Goal: Information Seeking & Learning: Learn about a topic

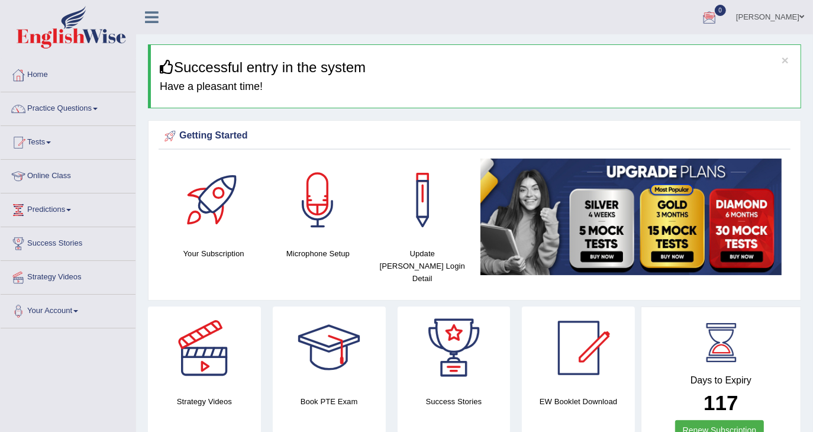
click at [646, 71] on h3 "Successful entry in the system" at bounding box center [476, 67] width 632 height 15
click at [46, 117] on link "Practice Questions" at bounding box center [68, 107] width 135 height 30
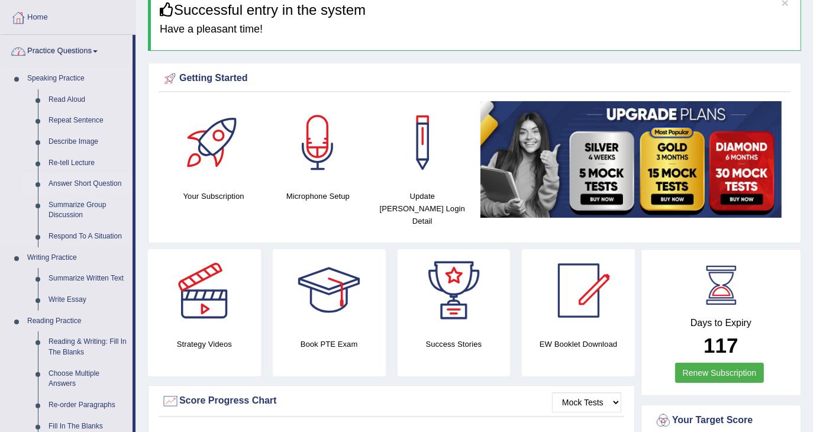
scroll to position [79, 0]
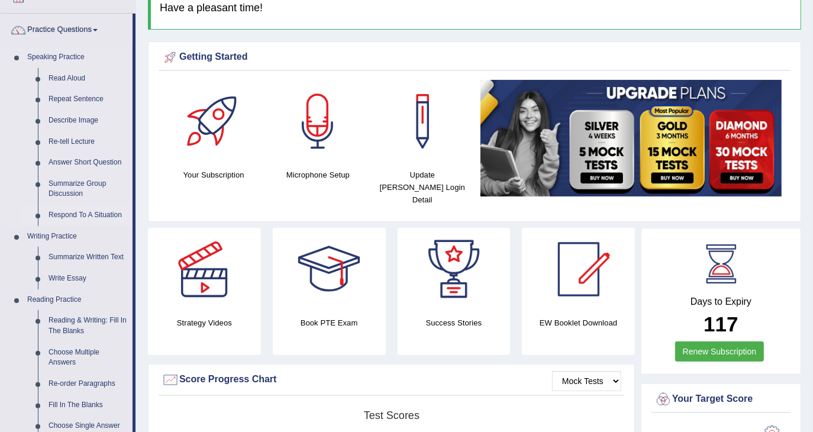
click at [78, 218] on link "Respond To A Situation" at bounding box center [87, 215] width 89 height 21
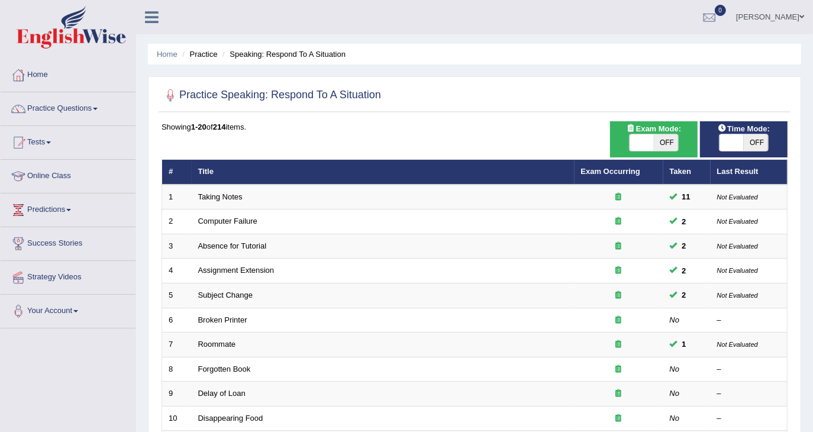
click at [199, 195] on link "Taking Notes" at bounding box center [220, 196] width 44 height 9
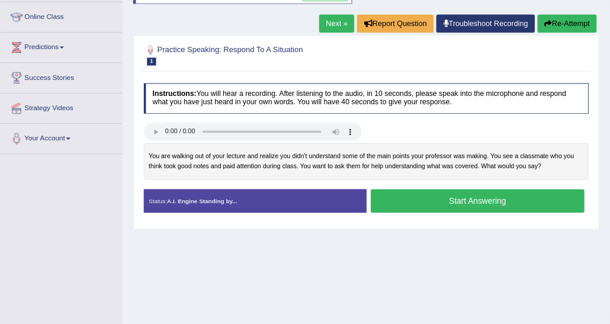
scroll to position [157, 0]
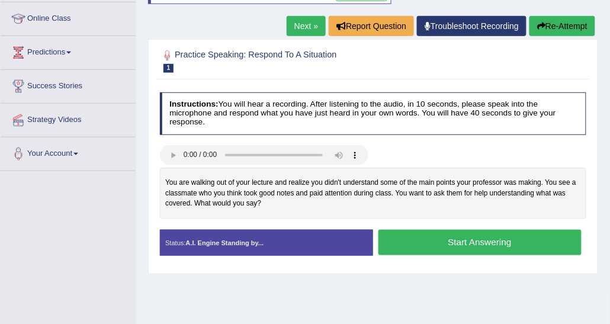
drag, startPoint x: 748, startPoint y: 0, endPoint x: 384, endPoint y: 146, distance: 392.1
click at [384, 146] on div at bounding box center [373, 156] width 437 height 22
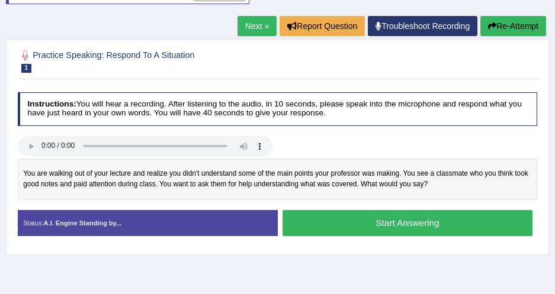
drag, startPoint x: 551, startPoint y: 1, endPoint x: 223, endPoint y: 95, distance: 341.4
click at [236, 95] on h4 "Instructions: You will hear a recording. After listening to the audio, in 10 se…" at bounding box center [278, 109] width 520 height 34
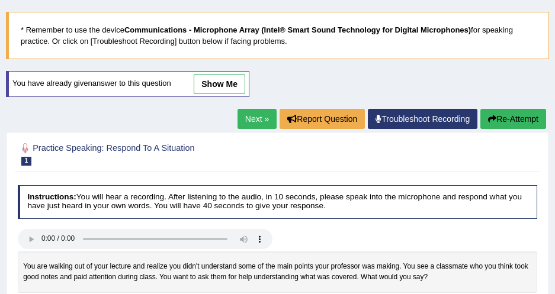
scroll to position [50, 0]
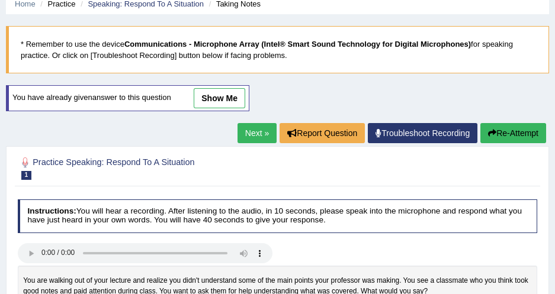
click at [240, 94] on link "show me" at bounding box center [220, 98] width 52 height 20
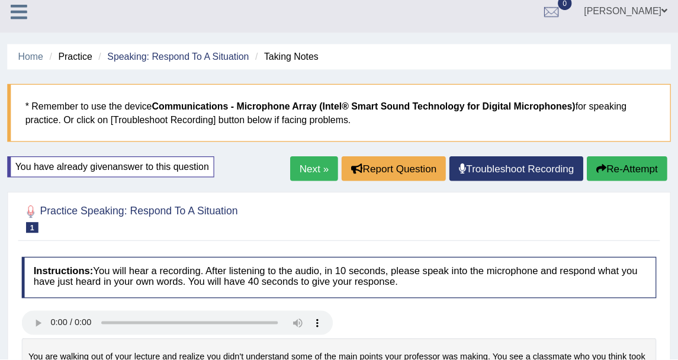
scroll to position [0, 0]
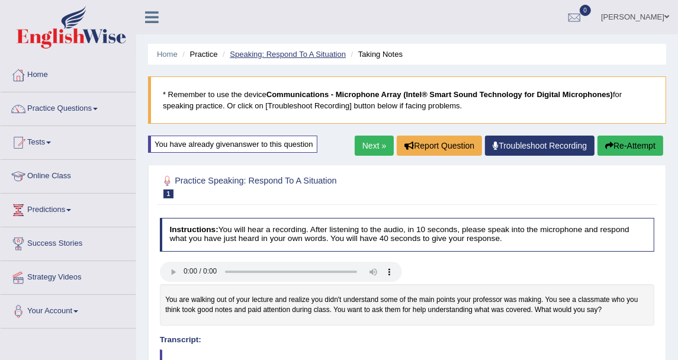
drag, startPoint x: 428, startPoint y: 28, endPoint x: 245, endPoint y: 57, distance: 185.2
click at [303, 60] on ul "Home Practice Speaking: Respond To A Situation Taking Notes" at bounding box center [407, 54] width 518 height 21
click at [70, 109] on link "Practice Questions" at bounding box center [68, 107] width 135 height 30
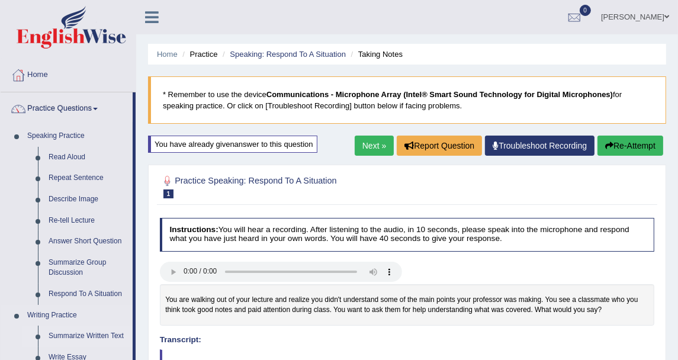
scroll to position [66, 0]
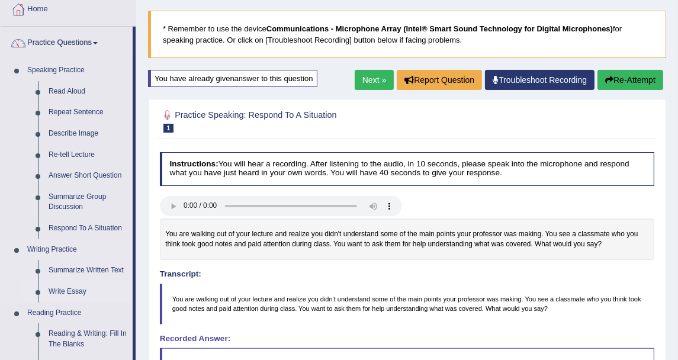
click at [87, 269] on link "Summarize Written Text" at bounding box center [87, 270] width 89 height 21
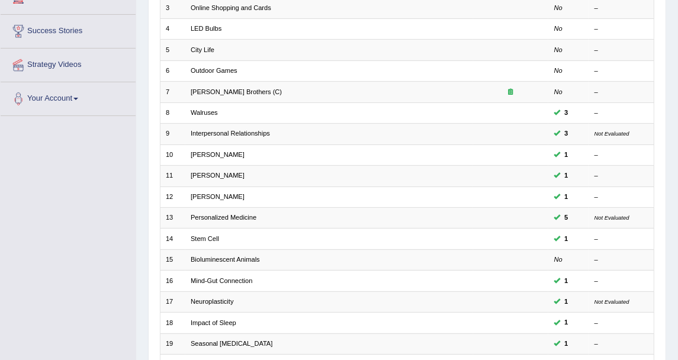
scroll to position [131, 0]
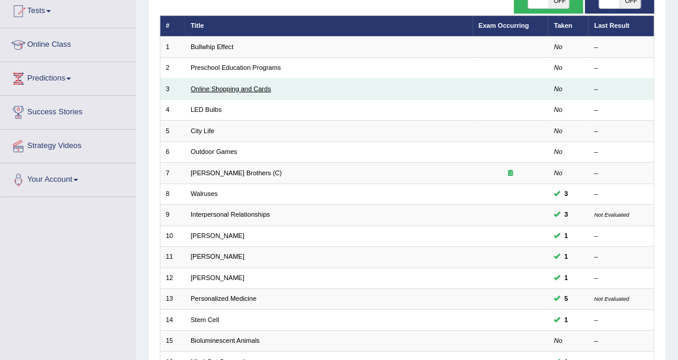
click at [218, 86] on link "Online Shopping and Cards" at bounding box center [231, 88] width 81 height 7
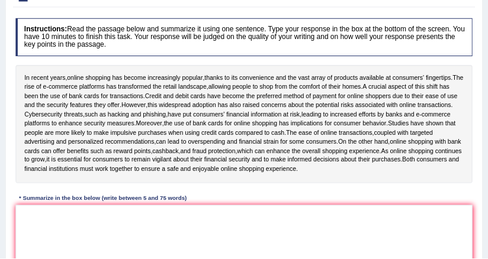
scroll to position [131, 0]
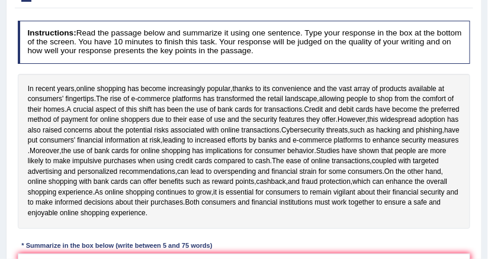
drag, startPoint x: 243, startPoint y: 0, endPoint x: 293, endPoint y: 68, distance: 84.7
click at [293, 68] on div "Instructions: Read the passage below and summarize it using one sentence. Type …" at bounding box center [244, 190] width 458 height 348
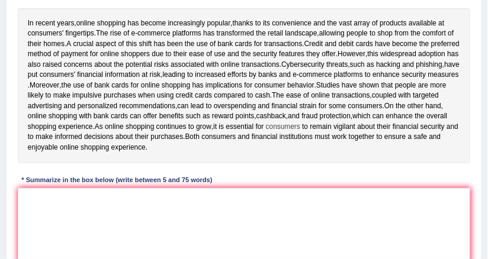
scroll to position [179, 0]
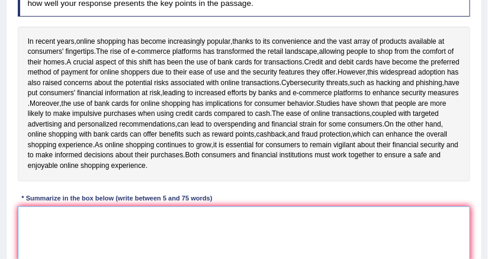
click at [179, 240] on textarea at bounding box center [244, 256] width 453 height 98
click at [56, 236] on textarea at bounding box center [244, 256] width 453 height 98
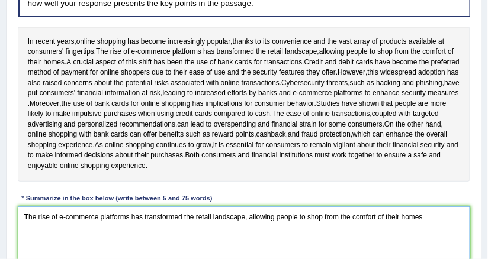
drag, startPoint x: 435, startPoint y: 236, endPoint x: 429, endPoint y: 236, distance: 5.9
click at [429, 236] on textarea "The rise of e-commerce platforms has transformed the retail landscape, allowing…" at bounding box center [244, 256] width 453 height 98
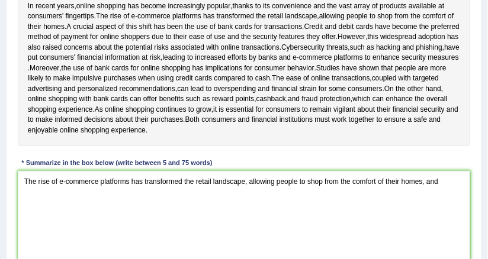
scroll to position [226, 0]
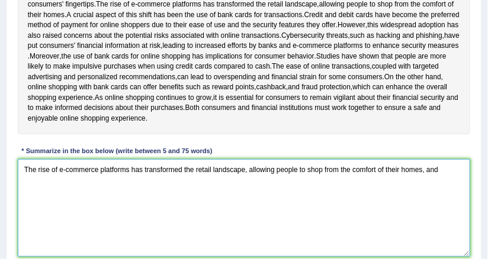
click at [445, 185] on textarea "The rise of e-commerce platforms has transformed the retail landscape, allowing…" at bounding box center [244, 208] width 453 height 98
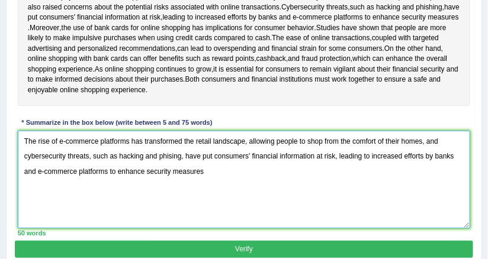
scroll to position [274, 0]
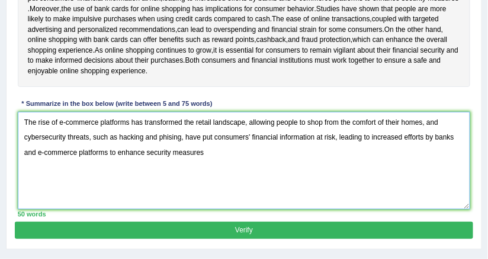
click at [213, 174] on textarea "The rise of e-commerce platforms has transformed the retail landscape, allowing…" at bounding box center [244, 161] width 453 height 98
click at [208, 170] on textarea "The rise of e-commerce platforms has transformed the retail landscape, allowing…" at bounding box center [244, 161] width 453 height 98
click at [278, 176] on textarea "The rise of e-commerce platforms has transformed the retail landscape, allowing…" at bounding box center [244, 161] width 453 height 98
click at [259, 175] on textarea "The rise of e-commerce platforms has transformed the retail landscape, allowing…" at bounding box center [244, 161] width 453 height 98
click at [254, 178] on textarea "The rise of e-commerce platforms has transformed the retail landscape, allowing…" at bounding box center [244, 161] width 453 height 98
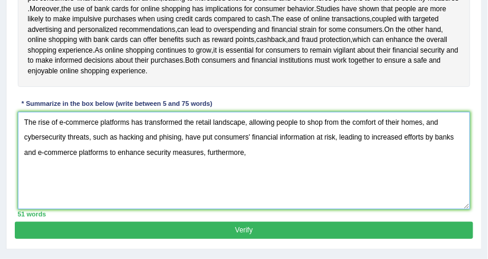
click at [246, 172] on textarea "The rise of e-commerce platforms has transformed the retail landscape, allowing…" at bounding box center [244, 161] width 453 height 98
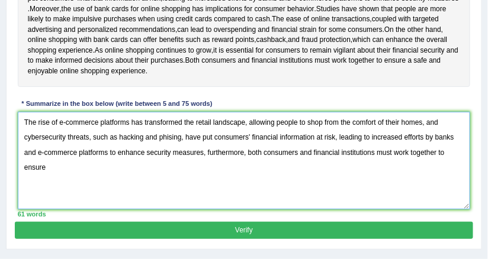
click at [88, 197] on textarea "The rise of e-commerce platforms has transformed the retail landscape, allowing…" at bounding box center [244, 161] width 453 height 98
type textarea "The rise of e-commerce platforms has transformed the retail landscape, allowing…"
click at [220, 210] on textarea "The rise of e-commerce platforms has transformed the retail landscape, allowing…" at bounding box center [244, 161] width 453 height 98
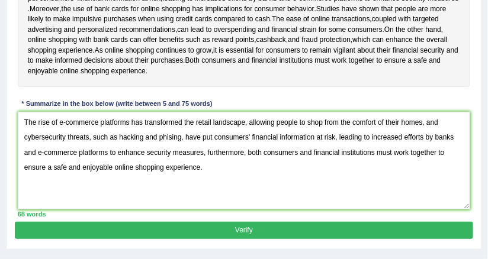
click at [274, 239] on button "Verify" at bounding box center [244, 230] width 458 height 17
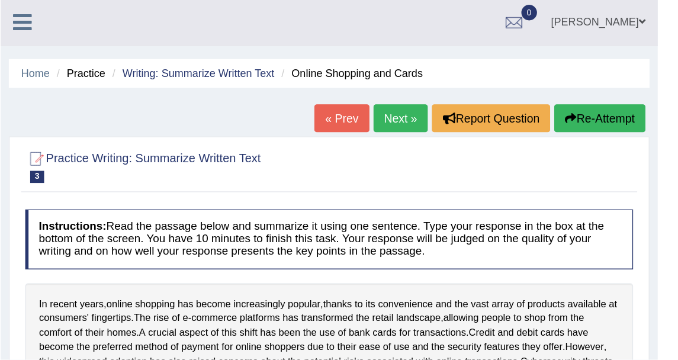
scroll to position [0, 0]
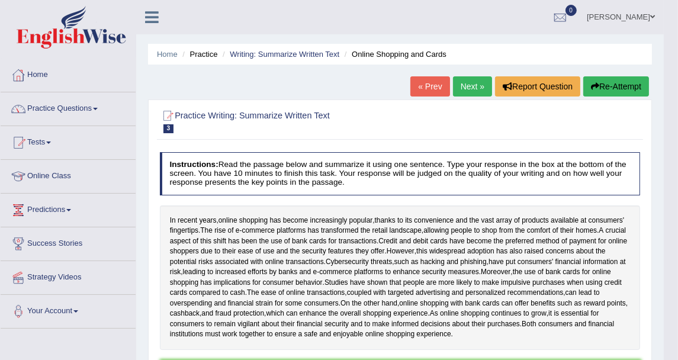
drag, startPoint x: 399, startPoint y: 0, endPoint x: 83, endPoint y: 104, distance: 332.3
click at [83, 104] on link "Practice Questions" at bounding box center [68, 107] width 135 height 30
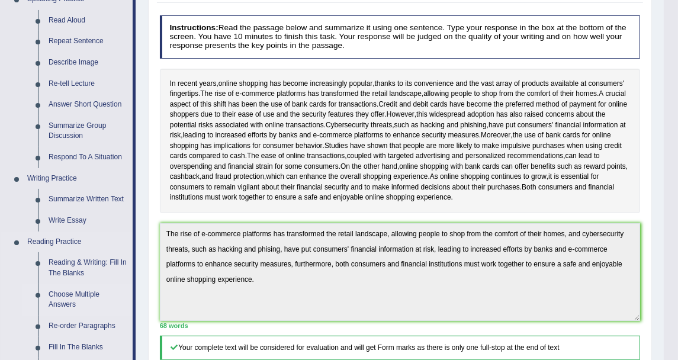
scroll to position [197, 0]
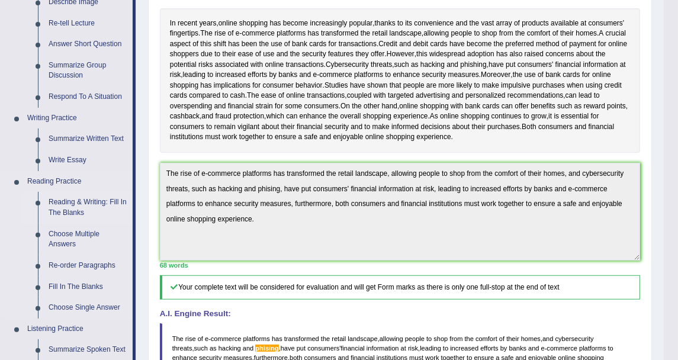
click at [96, 198] on link "Reading & Writing: Fill In The Blanks" at bounding box center [87, 207] width 89 height 31
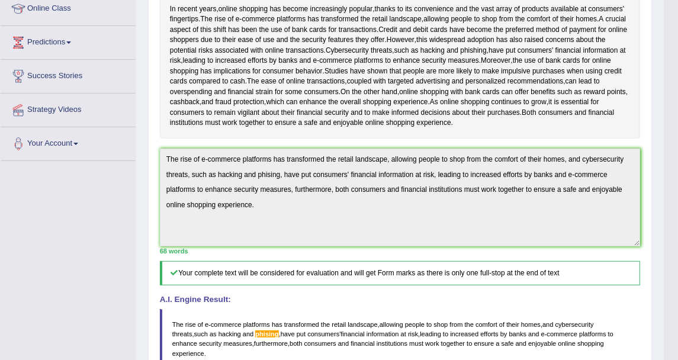
scroll to position [247, 0]
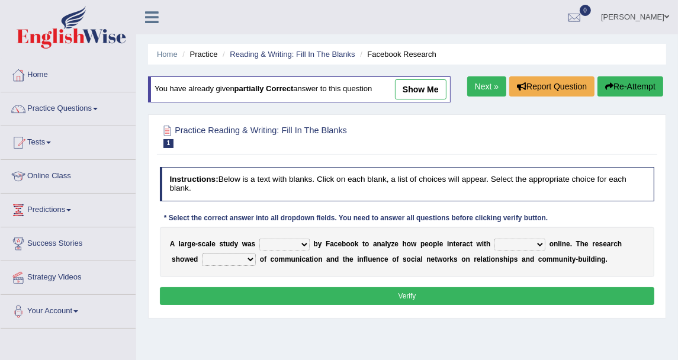
drag, startPoint x: 0, startPoint y: 0, endPoint x: 410, endPoint y: 85, distance: 419.0
click at [410, 85] on link "show me" at bounding box center [421, 89] width 52 height 20
select select "surveyed"
select select "each other"
select select "advantages"
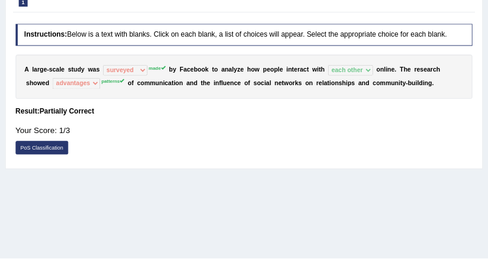
scroll to position [131, 0]
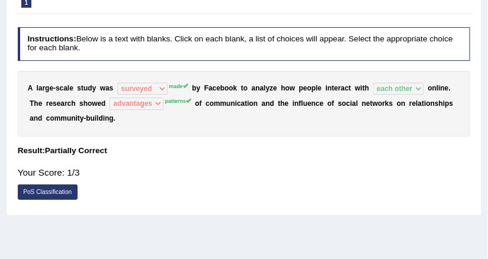
drag, startPoint x: 606, startPoint y: 1, endPoint x: 227, endPoint y: 56, distance: 382.9
click at [227, 56] on h4 "Instructions: Below is a text with blanks. Click on each blank, a list of choic…" at bounding box center [244, 44] width 453 height 34
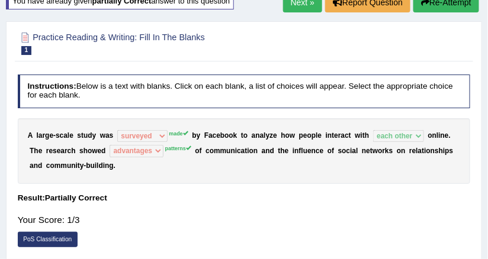
scroll to position [0, 0]
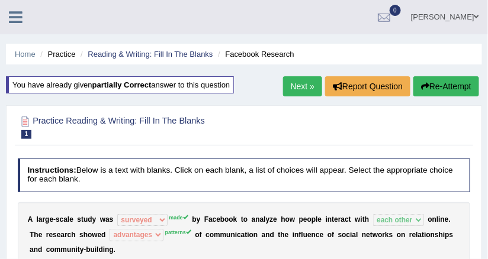
click at [296, 87] on link "Next »" at bounding box center [302, 86] width 39 height 20
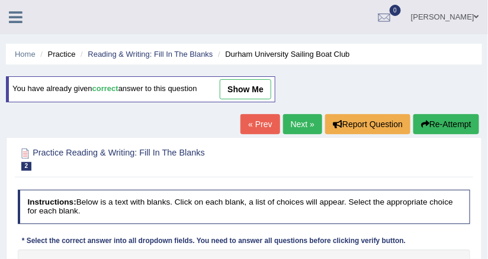
click at [292, 135] on div "« Prev Next » Report Question Re-Attempt" at bounding box center [361, 125] width 242 height 23
click at [292, 123] on link "Next »" at bounding box center [302, 124] width 39 height 20
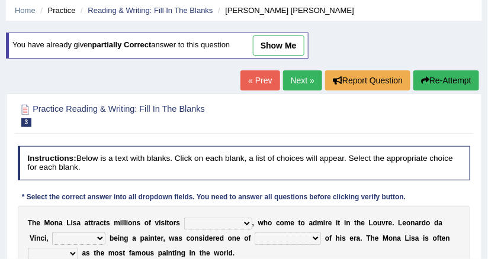
scroll to position [95, 0]
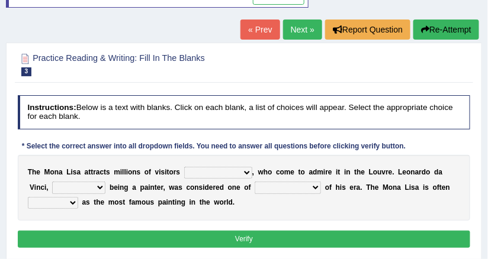
click at [296, 20] on link "Next »" at bounding box center [302, 30] width 39 height 20
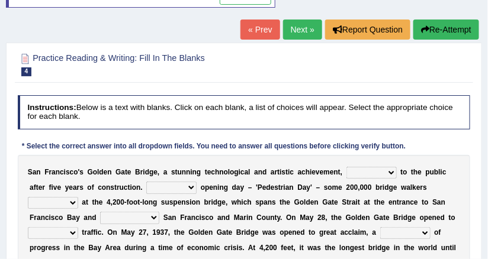
scroll to position [142, 0]
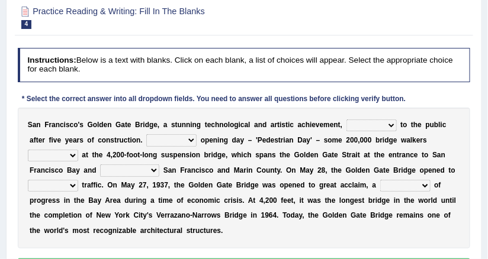
click at [366, 122] on select "opens closes appears equals" at bounding box center [371, 126] width 50 height 12
click at [366, 103] on div "* Select the correct answer into all dropdown fields. You need to answer all qu…" at bounding box center [214, 100] width 393 height 11
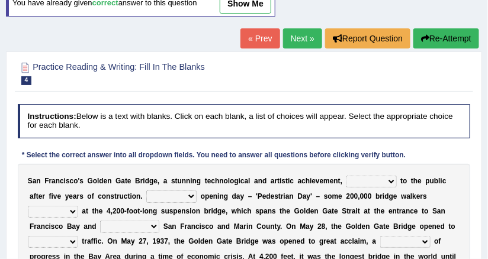
scroll to position [47, 0]
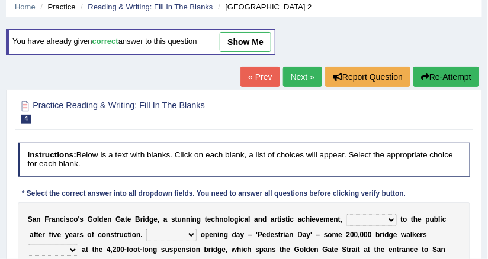
click at [294, 76] on link "Next »" at bounding box center [302, 77] width 39 height 20
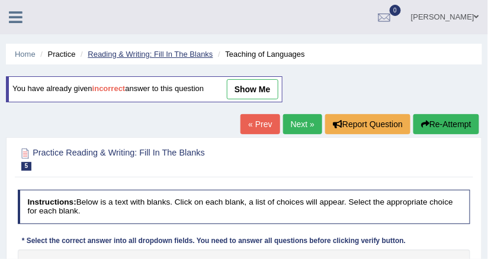
click at [184, 54] on link "Reading & Writing: Fill In The Blanks" at bounding box center [150, 54] width 125 height 9
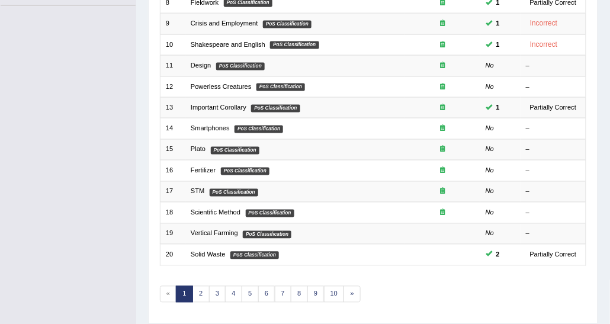
scroll to position [353, 0]
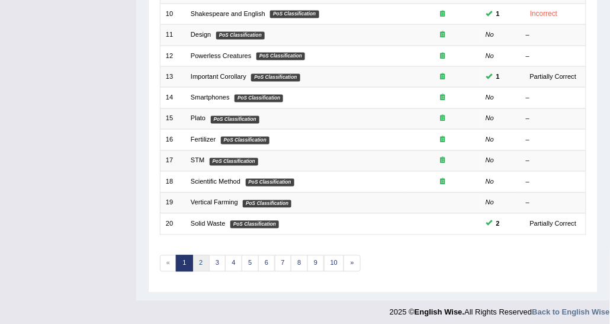
click at [201, 259] on link "2" at bounding box center [200, 263] width 17 height 17
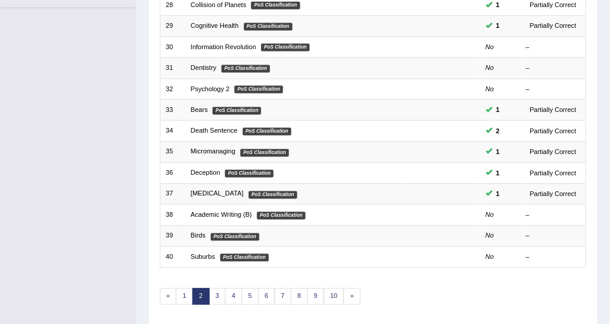
scroll to position [353, 0]
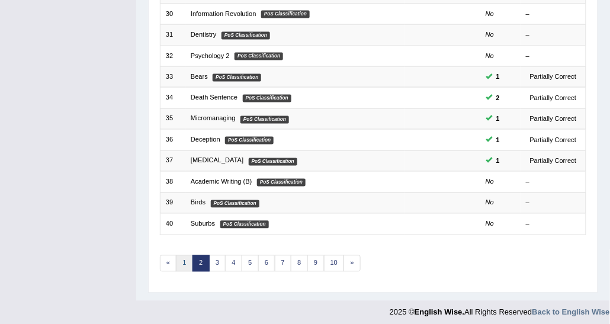
click at [185, 259] on link "1" at bounding box center [184, 263] width 17 height 17
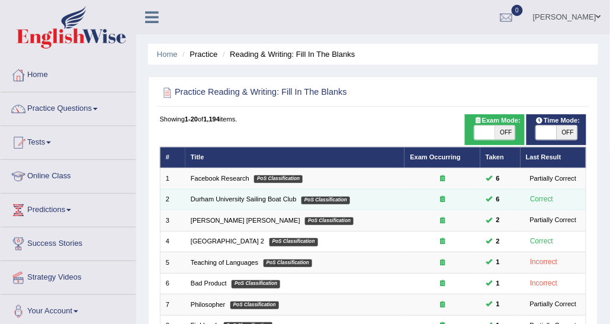
click at [213, 205] on td "Durham University Sailing Boat Club PoS Classification" at bounding box center [295, 199] width 220 height 21
click at [215, 200] on link "Durham University Sailing Boat Club" at bounding box center [244, 198] width 106 height 7
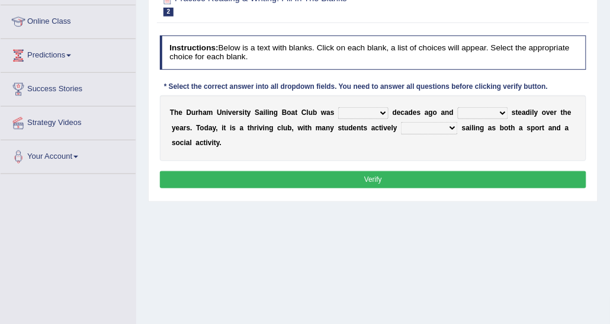
scroll to position [178, 0]
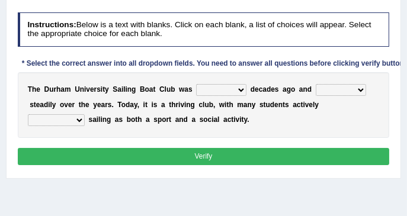
drag, startPoint x: 560, startPoint y: 0, endPoint x: 182, endPoint y: 63, distance: 383.0
click at [182, 63] on div "* Select the correct answer into all dropdown fields. You need to answer all qu…" at bounding box center [214, 64] width 393 height 11
click at [317, 13] on h4 "Instructions: Below is a text with blanks. Click on each blank, a list of choic…" at bounding box center [204, 29] width 372 height 34
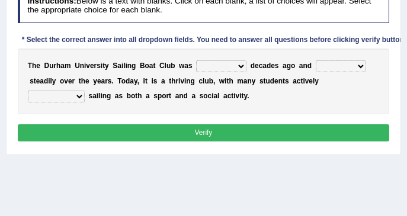
scroll to position [217, 0]
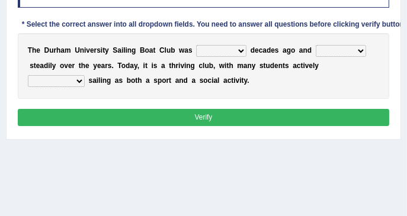
click at [216, 53] on select "found fund founded find" at bounding box center [221, 51] width 50 height 12
click at [230, 54] on select "found fund founded find" at bounding box center [221, 51] width 50 height 12
click at [227, 53] on select "found fund founded find" at bounding box center [221, 51] width 50 height 12
select select "founded"
click at [196, 45] on select "found fund founded find" at bounding box center [221, 51] width 50 height 12
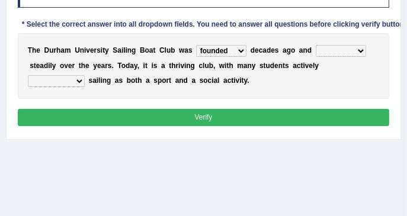
click at [316, 49] on select "grow growing has grown grown" at bounding box center [341, 51] width 50 height 12
click at [327, 49] on select "grow growing has grown grown" at bounding box center [341, 51] width 50 height 12
click at [322, 47] on select "grow growing has grown grown" at bounding box center [341, 51] width 50 height 12
select select "grown"
click at [316, 45] on select "grow growing has grown grown" at bounding box center [341, 51] width 50 height 12
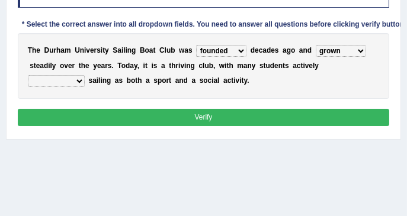
click at [300, 89] on div "T h e D u r h a m U n i v e r s i t y S a i l i n g B o a t C l u b w a s found…" at bounding box center [204, 66] width 372 height 66
click at [85, 75] on select "enjoy enjoyed are enjoying enjoying" at bounding box center [56, 81] width 57 height 12
select select "enjoying"
click at [85, 75] on select "enjoy enjoyed are enjoying enjoying" at bounding box center [56, 81] width 57 height 12
click at [295, 114] on button "Verify" at bounding box center [204, 117] width 372 height 17
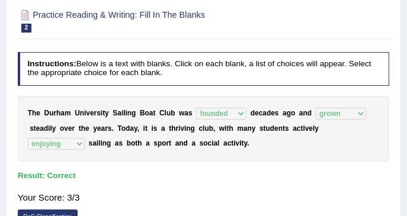
scroll to position [90, 0]
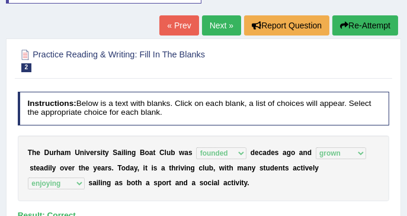
click at [231, 33] on link "Next »" at bounding box center [221, 25] width 39 height 20
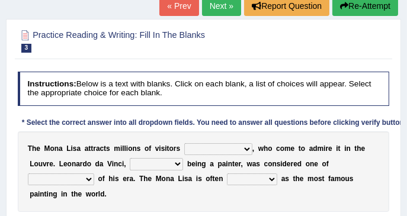
scroll to position [197, 0]
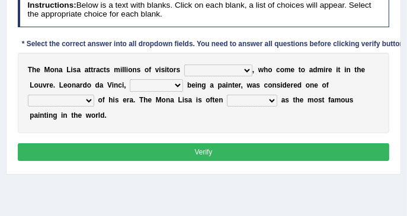
click at [172, 33] on div "Instructions: Below is a text with blanks. Click on each blank, a list of choic…" at bounding box center [203, 78] width 377 height 181
click at [230, 66] on select "around the year the all year all year round per year" at bounding box center [218, 71] width 68 height 12
click at [142, 85] on select "rather than as much as as well as as long as" at bounding box center [156, 85] width 53 height 12
click at [192, 91] on div "T h e M o n a L i s a a t t r a c t s m i l l i o n s o f v i s i t o r s aroun…" at bounding box center [204, 93] width 372 height 81
click at [227, 101] on select "classified suggested predicted described" at bounding box center [252, 101] width 50 height 12
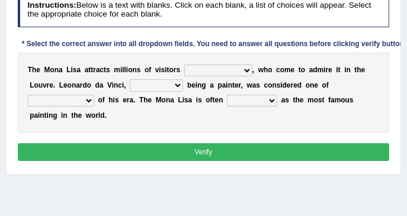
click at [198, 68] on select "around the year the all year all year round per year" at bounding box center [218, 71] width 68 height 12
select select "per year"
click at [184, 65] on select "around the year the all year all year round per year" at bounding box center [218, 71] width 68 height 12
click at [142, 83] on select "rather than as much as as well as as long as" at bounding box center [156, 85] width 53 height 12
click at [94, 95] on select "better artists artist the better artist the best artists" at bounding box center [61, 101] width 66 height 12
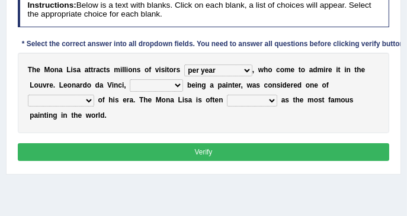
select select "the best artists"
click at [94, 95] on select "better artists artist the better artist the best artists" at bounding box center [61, 101] width 66 height 12
click at [141, 81] on select "rather than as much as as well as as long as" at bounding box center [156, 85] width 53 height 12
select select "as well as"
click at [130, 79] on select "rather than as much as as well as as long as" at bounding box center [156, 85] width 53 height 12
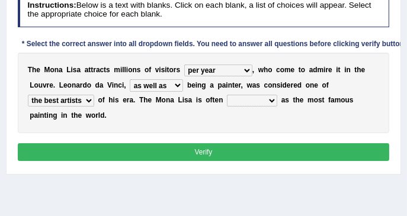
click at [227, 96] on select "classified suggested predicted described" at bounding box center [252, 101] width 50 height 12
click at [227, 100] on select "classified suggested predicted described" at bounding box center [252, 101] width 50 height 12
click at [277, 97] on b at bounding box center [279, 100] width 4 height 8
click at [227, 101] on select "classified suggested predicted described" at bounding box center [252, 101] width 50 height 12
select select "described"
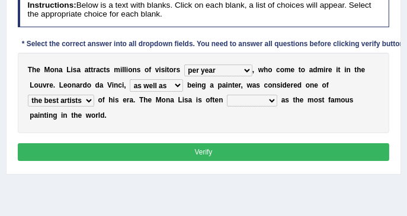
click at [227, 95] on select "classified suggested predicted described" at bounding box center [252, 101] width 50 height 12
click at [161, 143] on button "Verify" at bounding box center [204, 151] width 372 height 17
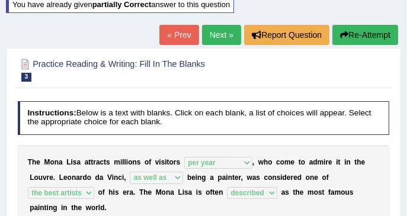
scroll to position [70, 0]
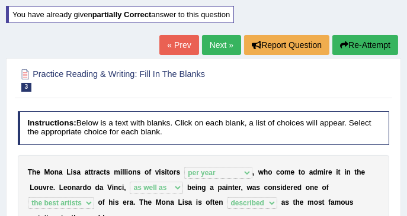
click at [205, 49] on link "Next »" at bounding box center [221, 45] width 39 height 20
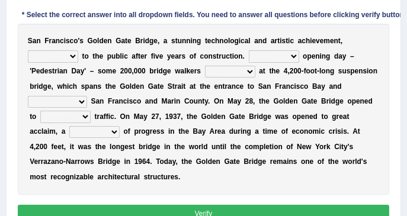
scroll to position [236, 0]
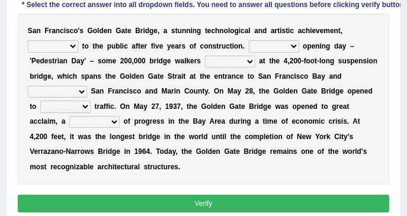
click at [78, 40] on select "opens closes appears equals" at bounding box center [53, 46] width 50 height 12
select select "opens"
click at [78, 40] on select "opens closes appears equals" at bounding box center [53, 46] width 50 height 12
click at [230, 32] on b "o" at bounding box center [232, 31] width 4 height 8
click at [249, 40] on select "On During Since When" at bounding box center [274, 46] width 50 height 12
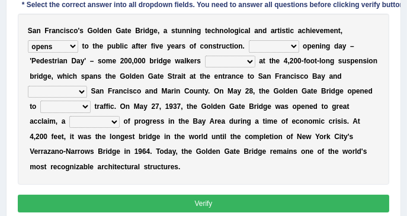
select select "On"
click at [249, 40] on select "On During Since When" at bounding box center [274, 46] width 50 height 12
click at [205, 56] on select "stationed looked marveled laughed" at bounding box center [230, 62] width 50 height 12
click at [205, 57] on select "stationed looked marveled laughed" at bounding box center [230, 62] width 50 height 12
select select "marveled"
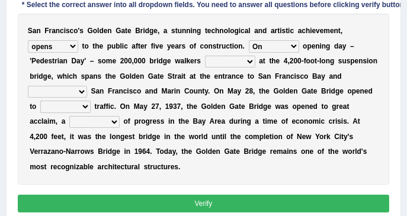
click at [205, 56] on select "stationed looked marveled laughed" at bounding box center [230, 62] width 50 height 12
click at [269, 68] on div "S a n F r a n c i s c o ' s G o l d e n G a t e B r i d g e , a s t u n n i n g…" at bounding box center [204, 99] width 372 height 171
click at [87, 86] on select "separates connects channels differentiates" at bounding box center [57, 92] width 59 height 12
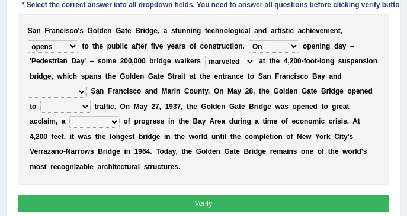
select select "connects"
click at [87, 86] on select "separates connects channels differentiates" at bounding box center [57, 92] width 59 height 12
click at [91, 101] on select "aquatic vehicular airborne watertight" at bounding box center [65, 107] width 50 height 12
select select "vehicular"
click at [91, 101] on select "aquatic vehicular airborne watertight" at bounding box center [65, 107] width 50 height 12
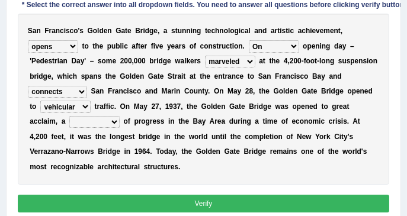
click at [120, 116] on select "denial symbol technique yield" at bounding box center [94, 122] width 50 height 12
select select "symbol"
click at [120, 116] on select "denial symbol technique yield" at bounding box center [94, 122] width 50 height 12
click at [284, 128] on div "S a n F r a n c i s c o ' s G o l d e n G a t e B r i d g e , a s t u n n i n g…" at bounding box center [204, 99] width 372 height 171
click at [261, 195] on button "Verify" at bounding box center [204, 203] width 372 height 17
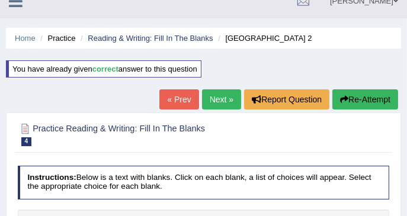
scroll to position [15, 0]
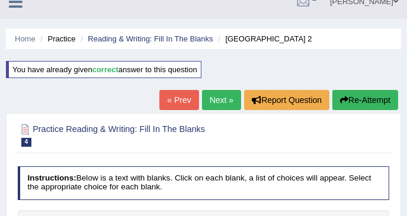
click at [227, 102] on link "Next »" at bounding box center [221, 100] width 39 height 20
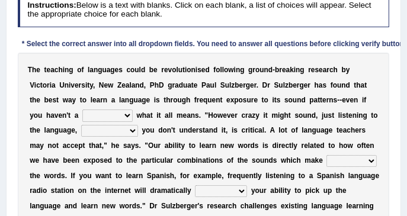
scroll to position [236, 0]
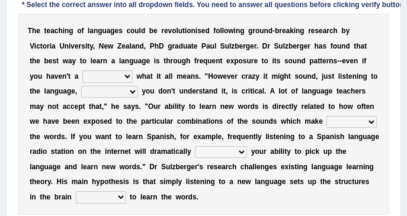
click at [82, 75] on select "dew claw clue due" at bounding box center [107, 76] width 50 height 12
select select "clue"
click at [82, 70] on select "dew claw clue due" at bounding box center [107, 76] width 50 height 12
click at [326, 126] on select "down up of on" at bounding box center [351, 122] width 50 height 12
click at [81, 89] on select "but also all together even though if so" at bounding box center [109, 92] width 57 height 12
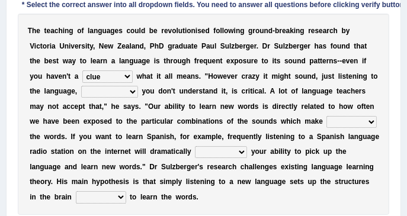
select select "even though"
click at [81, 86] on select "but also all together even though if so" at bounding box center [109, 92] width 57 height 12
click at [141, 96] on div "T h e t e a c h i n g o f l a n g u a g e s c o u l d b e r e v o l u t i o n i…" at bounding box center [204, 114] width 372 height 201
click at [326, 123] on select "down up of on" at bounding box center [351, 122] width 50 height 12
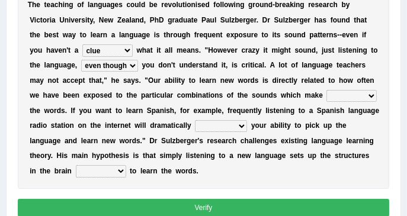
scroll to position [276, 0]
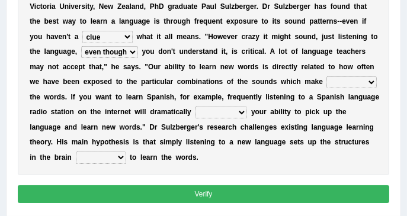
click at [326, 84] on select "down up of on" at bounding box center [351, 82] width 50 height 12
click at [326, 82] on select "down up of on" at bounding box center [351, 82] width 50 height 12
select select "up"
click at [326, 76] on select "down up of on" at bounding box center [351, 82] width 50 height 12
click at [195, 108] on select "evaluate exaggerate describe boost" at bounding box center [221, 113] width 52 height 12
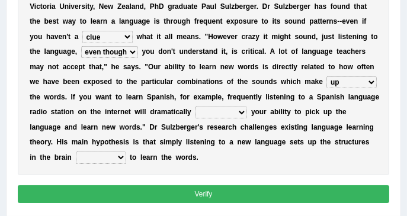
select select "boost"
click at [195, 107] on select "evaluate exaggerate describe boost" at bounding box center [221, 113] width 52 height 12
click at [338, 130] on b "e" at bounding box center [340, 127] width 4 height 8
click at [126, 152] on select "requiring required directed to require" at bounding box center [101, 158] width 50 height 12
click at [263, 156] on div "T h e t e a c h i n g o f l a n g u a g e s c o u l d b e r e v o l u t i o n i…" at bounding box center [204, 74] width 372 height 201
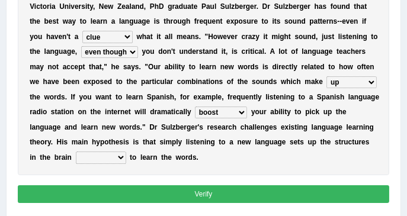
click at [126, 152] on select "requiring required directed to require" at bounding box center [101, 158] width 50 height 12
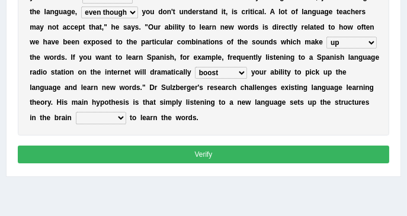
click at [126, 112] on select "requiring required directed to require" at bounding box center [101, 118] width 50 height 12
select select "requiring"
click at [126, 112] on select "requiring required directed to require" at bounding box center [101, 118] width 50 height 12
click at [223, 146] on button "Verify" at bounding box center [204, 154] width 372 height 17
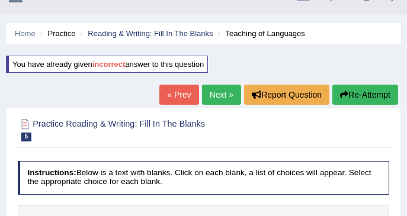
scroll to position [15, 0]
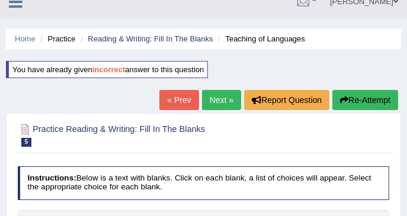
click at [214, 97] on link "Next »" at bounding box center [221, 100] width 39 height 20
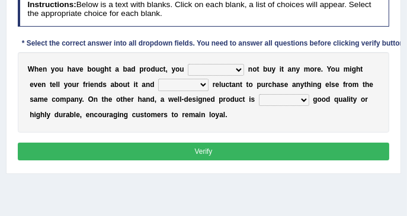
scroll to position [197, 0]
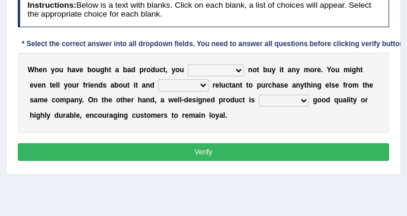
click at [226, 73] on select "would have should have should" at bounding box center [216, 71] width 56 height 12
click at [244, 67] on b at bounding box center [246, 70] width 4 height 8
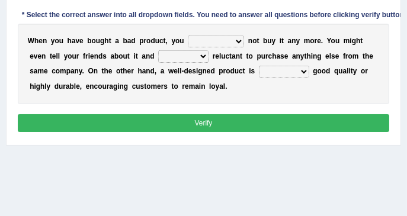
scroll to position [236, 0]
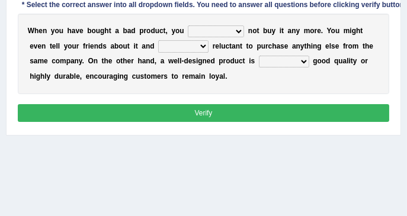
click at [163, 46] on select "is are be being" at bounding box center [183, 46] width 50 height 12
click at [259, 62] on select "both also neither either" at bounding box center [284, 62] width 50 height 12
select select "either"
click at [259, 56] on select "both also neither either" at bounding box center [284, 62] width 50 height 12
click at [163, 47] on select "is are be being" at bounding box center [183, 46] width 50 height 12
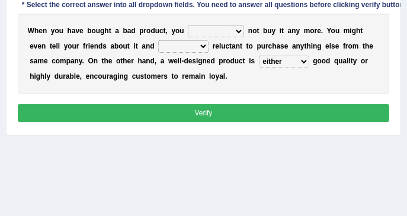
click at [188, 27] on select "would have should have should" at bounding box center [216, 31] width 56 height 12
select select "would"
click at [188, 25] on select "would have should have should" at bounding box center [216, 31] width 56 height 12
click at [191, 22] on div "W h e n y o u h a v e b o u g h t a b a d p r o d u c t , y o u would have shou…" at bounding box center [204, 54] width 372 height 81
click at [158, 43] on select "is are be being" at bounding box center [183, 46] width 50 height 12
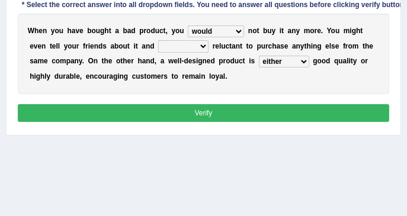
select select "be"
click at [158, 40] on select "is are be being" at bounding box center [183, 46] width 50 height 12
click at [217, 106] on button "Verify" at bounding box center [204, 112] width 372 height 17
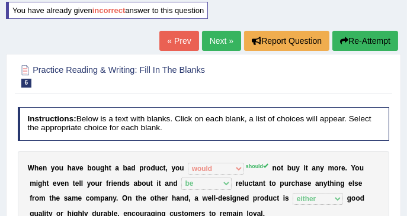
scroll to position [54, 0]
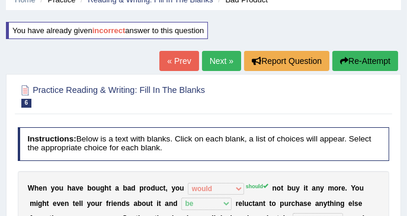
click at [217, 63] on link "Next »" at bounding box center [221, 61] width 39 height 20
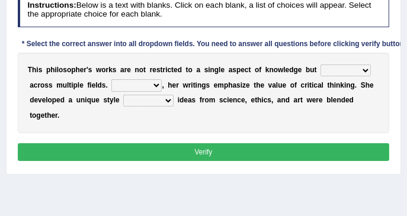
scroll to position [236, 0]
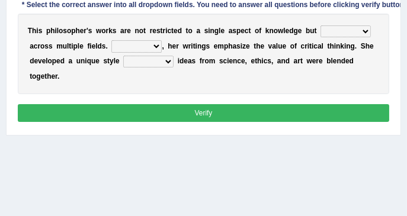
click at [320, 30] on select "constrain contain assemble extend" at bounding box center [345, 31] width 50 height 12
click at [160, 27] on b "t" at bounding box center [161, 31] width 2 height 8
click at [127, 49] on select "Rather So Moreover Likely" at bounding box center [136, 46] width 50 height 12
select select "So"
click at [111, 40] on select "Rather So Moreover Likely" at bounding box center [136, 46] width 50 height 12
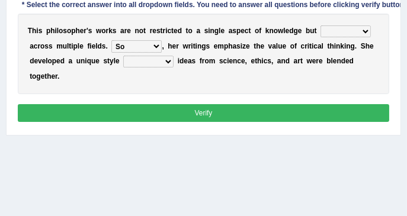
click at [123, 59] on select "in that that which in which" at bounding box center [148, 62] width 50 height 12
select select "in which"
click at [123, 56] on select "in that that which in which" at bounding box center [148, 62] width 50 height 12
click at [121, 76] on div "T h i s p h i l o s o p h e r ' s w o r k s a r e n o t r e s t r i c t e d t o…" at bounding box center [204, 54] width 372 height 81
click at [126, 40] on select "Rather So Moreover Likely" at bounding box center [136, 46] width 50 height 12
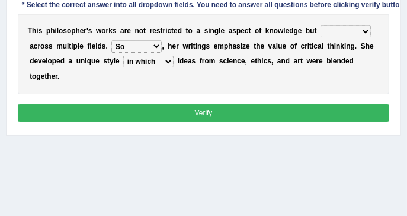
select select "Moreover"
click at [111, 40] on select "Rather So Moreover Likely" at bounding box center [136, 46] width 50 height 12
click at [320, 33] on select "constrain contain assemble extend" at bounding box center [345, 31] width 50 height 12
select select "assemble"
click at [320, 25] on select "constrain contain assemble extend" at bounding box center [345, 31] width 50 height 12
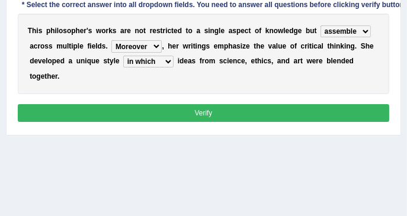
click at [324, 33] on select "constrain contain assemble extend" at bounding box center [345, 31] width 50 height 12
click at [237, 104] on button "Verify" at bounding box center [204, 112] width 372 height 17
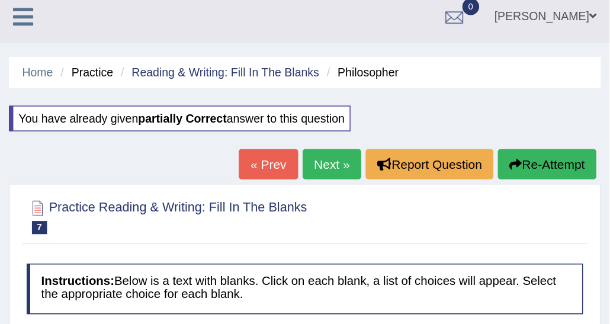
scroll to position [0, 0]
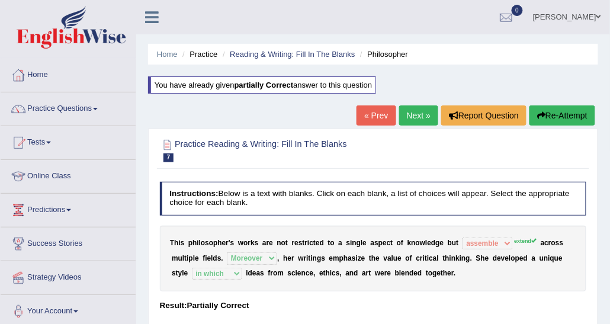
drag, startPoint x: 385, startPoint y: 1, endPoint x: 347, endPoint y: 110, distance: 115.0
click at [347, 110] on div "Home Practice Reading & Writing: Fill In The Blanks Philosopher You have alread…" at bounding box center [373, 296] width 474 height 592
drag, startPoint x: 510, startPoint y: 144, endPoint x: 465, endPoint y: 128, distance: 47.2
click at [406, 143] on div at bounding box center [373, 150] width 427 height 31
click at [125, 102] on link "Practice Questions" at bounding box center [68, 107] width 135 height 30
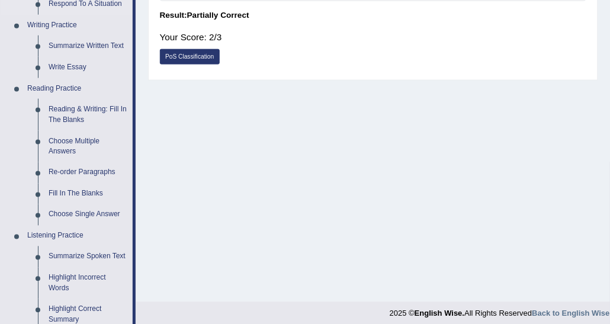
scroll to position [296, 0]
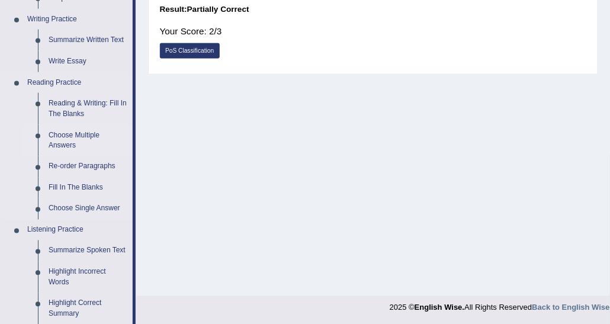
click at [72, 137] on link "Choose Multiple Answers" at bounding box center [87, 140] width 89 height 31
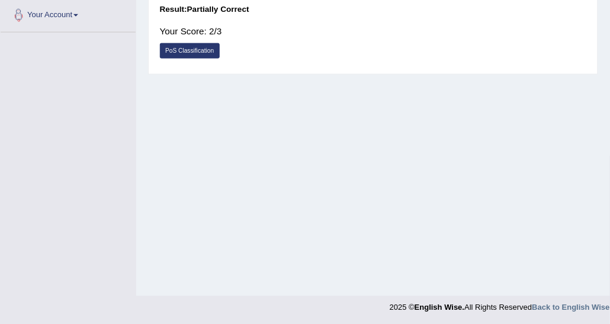
scroll to position [297, 0]
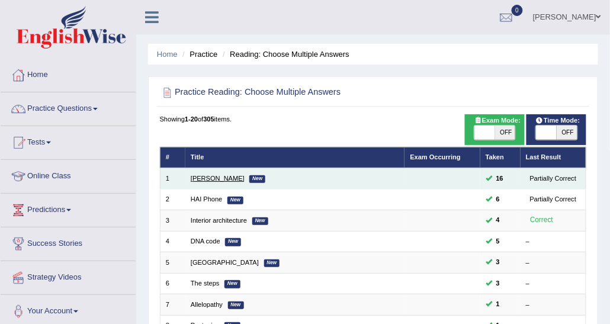
click at [214, 175] on link "Damian Scarf" at bounding box center [218, 178] width 54 height 7
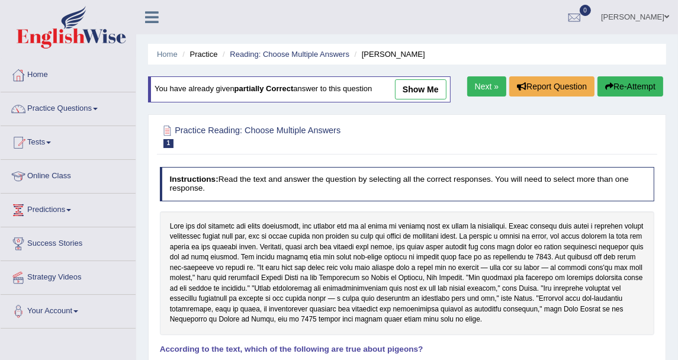
drag, startPoint x: 536, startPoint y: 0, endPoint x: 69, endPoint y: 110, distance: 479.8
click at [69, 110] on link "Practice Questions" at bounding box center [68, 107] width 135 height 30
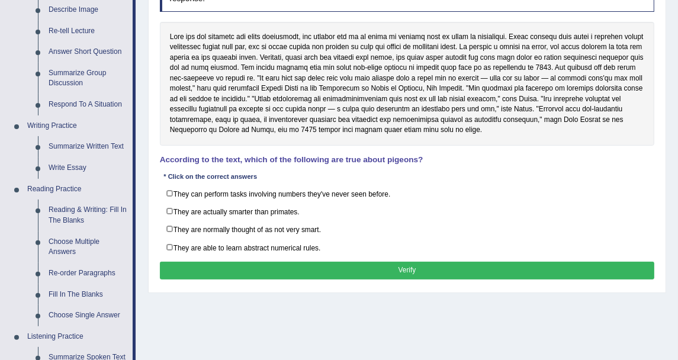
scroll to position [197, 0]
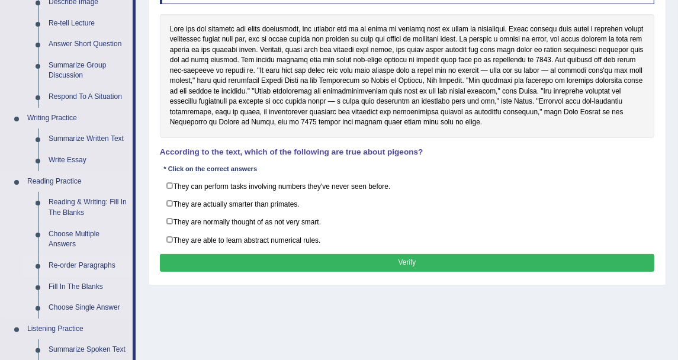
click at [92, 263] on link "Re-order Paragraphs" at bounding box center [87, 265] width 89 height 21
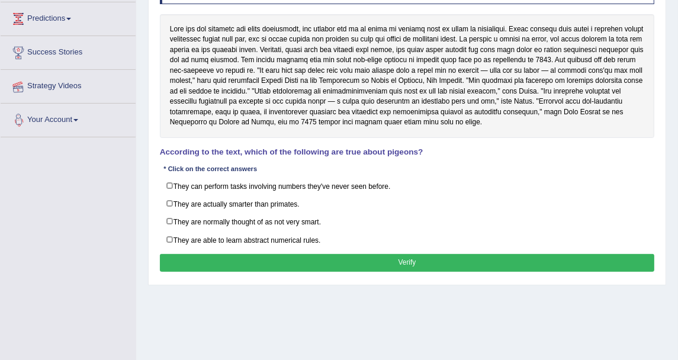
scroll to position [215, 0]
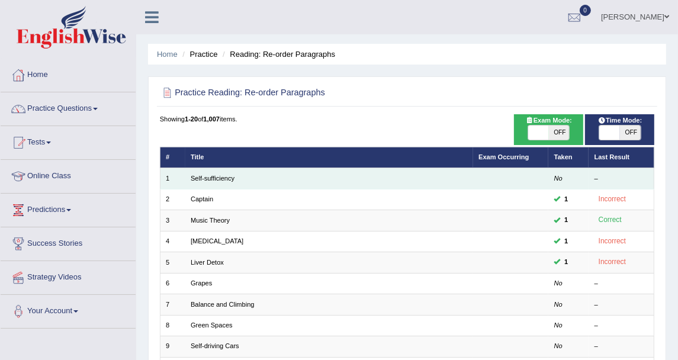
click at [204, 168] on td "Self-sufficiency" at bounding box center [329, 178] width 288 height 21
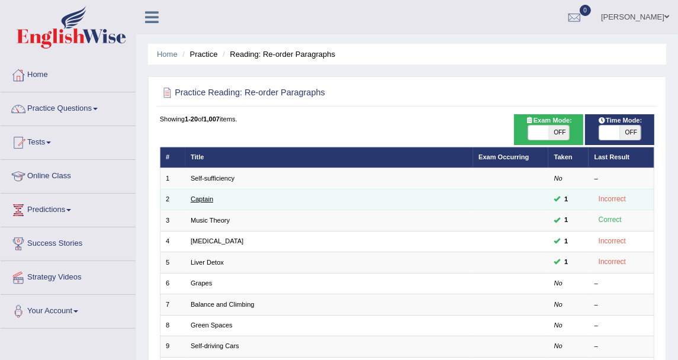
click at [208, 201] on link "Captain" at bounding box center [202, 198] width 22 height 7
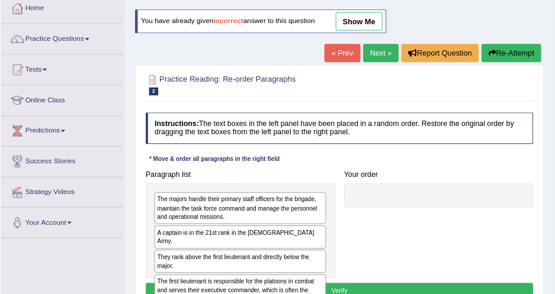
scroll to position [66, 0]
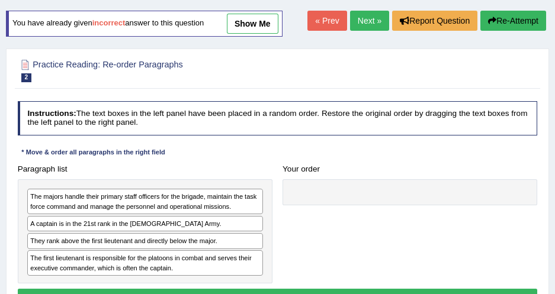
drag, startPoint x: 639, startPoint y: 1, endPoint x: 269, endPoint y: 136, distance: 393.3
click at [269, 136] on div "Instructions: The text boxes in the left panel have been placed in a random ord…" at bounding box center [277, 205] width 525 height 218
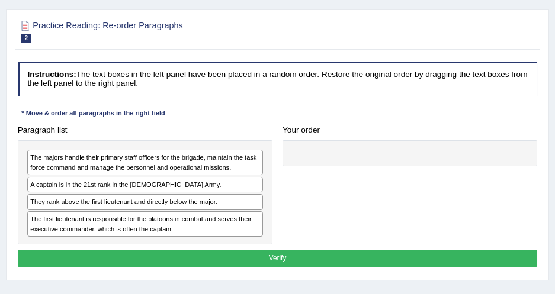
scroll to position [119, 0]
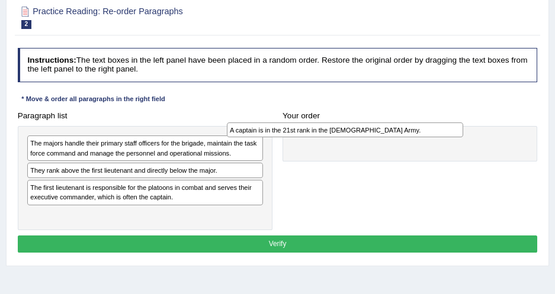
drag, startPoint x: 191, startPoint y: 168, endPoint x: 456, endPoint y: 120, distance: 269.5
click at [456, 123] on div "A captain is in the 21st rank in the [DEMOGRAPHIC_DATA] Army." at bounding box center [345, 130] width 236 height 15
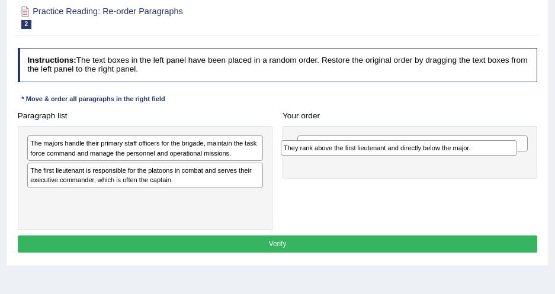
drag, startPoint x: 172, startPoint y: 173, endPoint x: 467, endPoint y: 153, distance: 295.5
click at [467, 153] on div "They rank above the first lieutenant and directly below the major." at bounding box center [399, 147] width 236 height 15
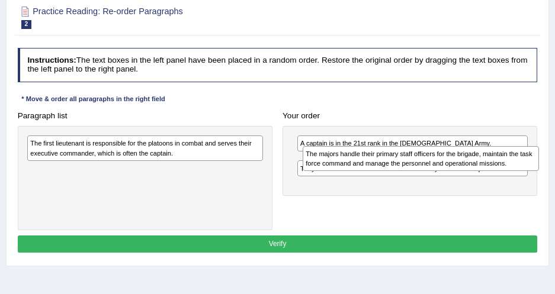
drag, startPoint x: 153, startPoint y: 139, endPoint x: 480, endPoint y: 157, distance: 327.3
click at [480, 157] on div "The majors handle their primary staff officers for the brigade, maintain the ta…" at bounding box center [421, 158] width 236 height 25
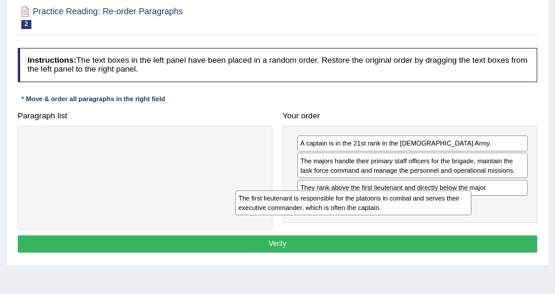
drag, startPoint x: 200, startPoint y: 155, endPoint x: 498, endPoint y: 233, distance: 308.9
click at [498, 233] on div "Instructions: The text boxes in the left panel have been placed in a random ord…" at bounding box center [277, 152] width 525 height 218
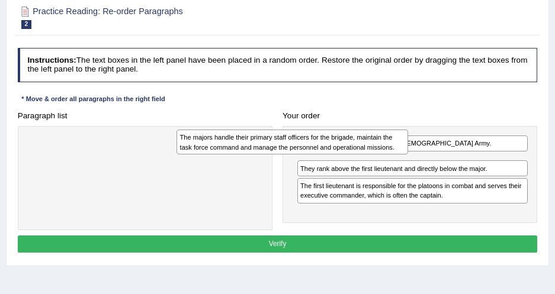
drag, startPoint x: 326, startPoint y: 172, endPoint x: 116, endPoint y: 147, distance: 211.7
click at [176, 147] on div "The majors handle their primary staff officers for the brigade, maintain the ta…" at bounding box center [291, 142] width 231 height 25
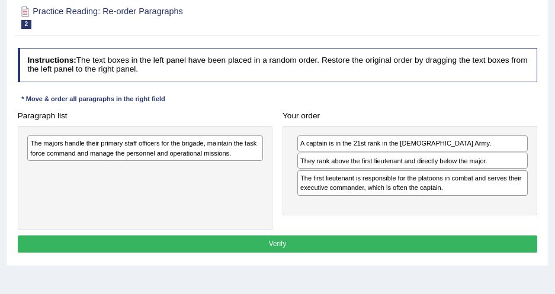
drag, startPoint x: 391, startPoint y: 167, endPoint x: -2, endPoint y: 147, distance: 394.2
click at [0, 147] on html "Toggle navigation Home Practice Questions Speaking Practice Read Aloud Repeat S…" at bounding box center [277, 28] width 555 height 294
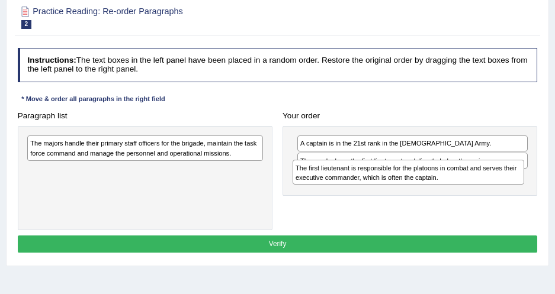
drag, startPoint x: 307, startPoint y: 184, endPoint x: 47, endPoint y: 175, distance: 260.0
click at [47, 175] on div "Paragraph list The majors handle their primary staff officers for the brigade, …" at bounding box center [277, 169] width 530 height 124
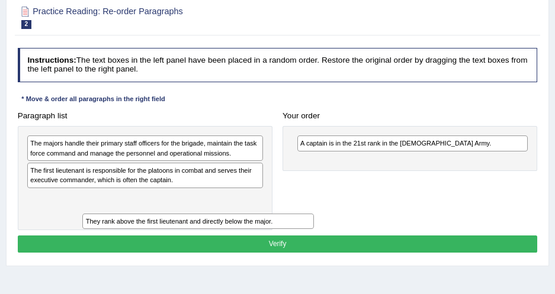
drag, startPoint x: 352, startPoint y: 165, endPoint x: 0, endPoint y: 234, distance: 359.0
click at [0, 175] on html "Toggle navigation Home Practice Questions Speaking Practice Read Aloud Repeat S…" at bounding box center [277, 28] width 555 height 294
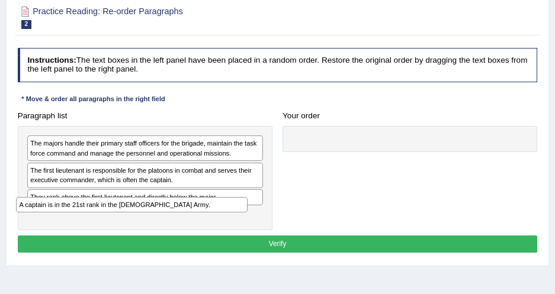
drag, startPoint x: 342, startPoint y: 144, endPoint x: 20, endPoint y: 214, distance: 329.5
click at [20, 214] on div "Paragraph list The majors handle their primary staff officers for the brigade, …" at bounding box center [277, 169] width 530 height 124
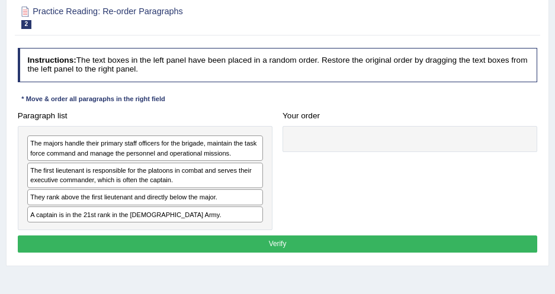
click at [430, 53] on h4 "Instructions: The text boxes in the left panel have been placed in a random ord…" at bounding box center [278, 65] width 520 height 34
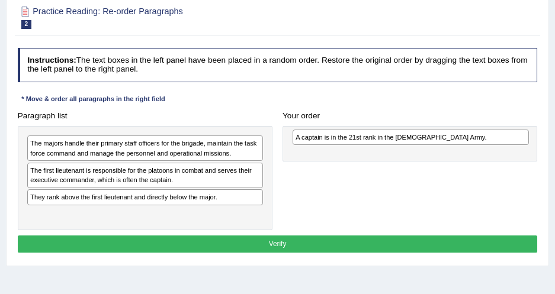
drag, startPoint x: 98, startPoint y: 215, endPoint x: 413, endPoint y: 144, distance: 322.9
click at [413, 144] on div "Paragraph list The majors handle their primary staff officers for the brigade, …" at bounding box center [277, 169] width 530 height 124
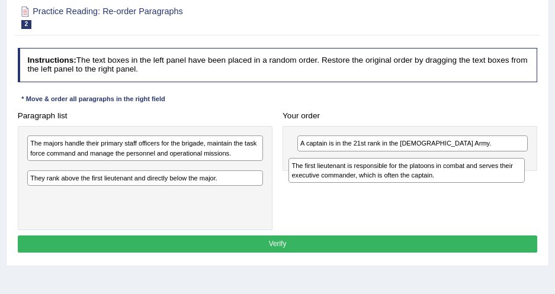
drag, startPoint x: 209, startPoint y: 182, endPoint x: 406, endPoint y: 181, distance: 197.1
click at [406, 181] on div "Paragraph list The majors handle their primary staff officers for the brigade, …" at bounding box center [277, 169] width 530 height 124
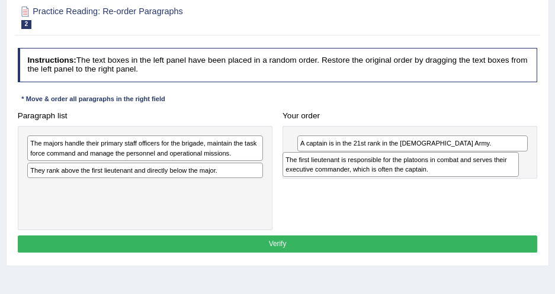
drag, startPoint x: 124, startPoint y: 172, endPoint x: 427, endPoint y: 170, distance: 303.1
click at [427, 170] on div "The first lieutenant is responsible for the platoons in combat and serves their…" at bounding box center [400, 164] width 236 height 25
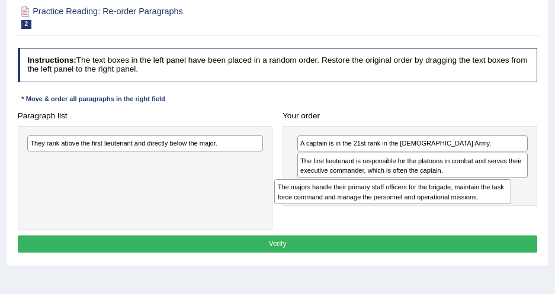
drag, startPoint x: 160, startPoint y: 143, endPoint x: 459, endPoint y: 196, distance: 304.2
click at [459, 196] on div "The majors handle their primary staff officers for the brigade, maintain the ta…" at bounding box center [392, 191] width 236 height 25
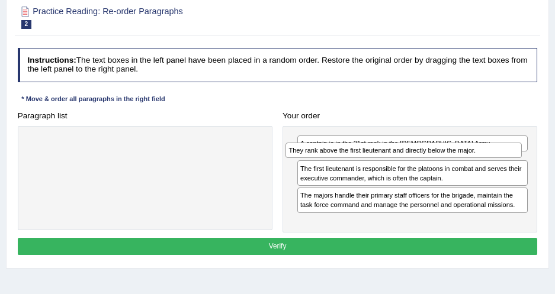
drag, startPoint x: 124, startPoint y: 145, endPoint x: 432, endPoint y: 158, distance: 308.7
click at [432, 158] on div "Paragraph list They rank above the first lieutenant and directly below the majo…" at bounding box center [277, 170] width 530 height 126
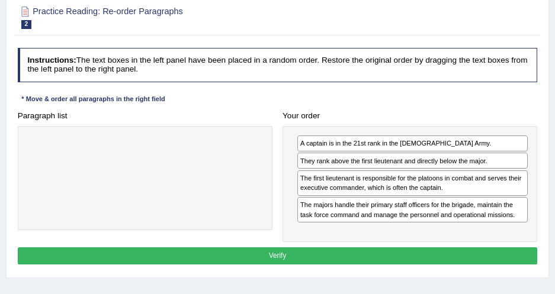
click at [360, 123] on div "Your order A captain is in the 21st rank in the US Army. They rank above the fi…" at bounding box center [410, 175] width 265 height 136
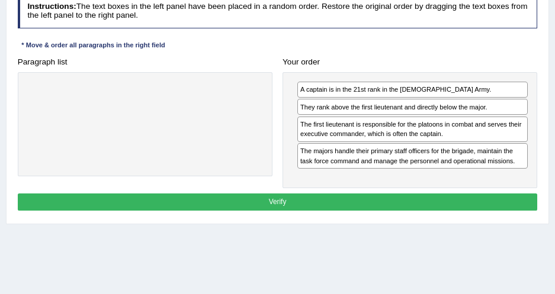
click at [297, 202] on button "Verify" at bounding box center [278, 202] width 520 height 17
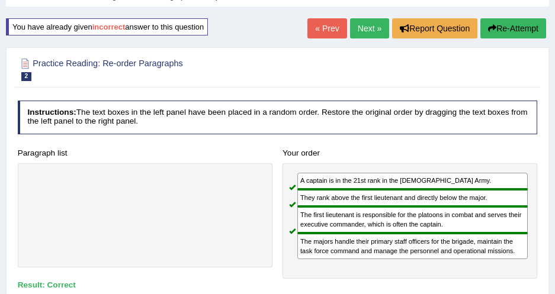
scroll to position [57, 0]
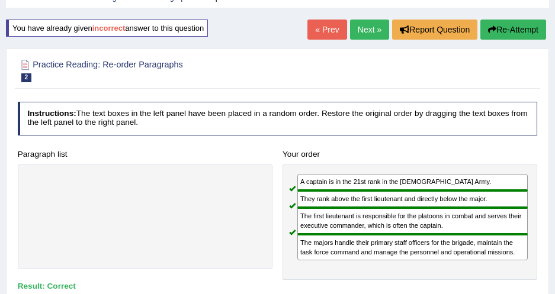
click at [358, 31] on link "Next »" at bounding box center [369, 30] width 39 height 20
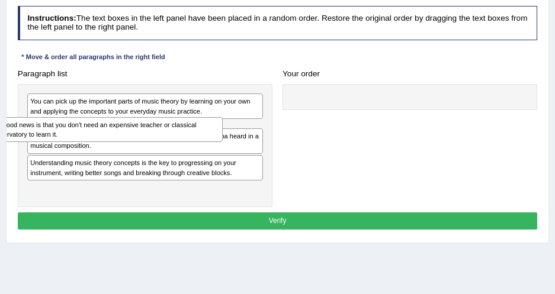
drag, startPoint x: 123, startPoint y: 127, endPoint x: 76, endPoint y: 133, distance: 46.6
click at [76, 133] on div "The good news is that you don't need an expensive teacher or classical conserva…" at bounding box center [104, 129] width 236 height 25
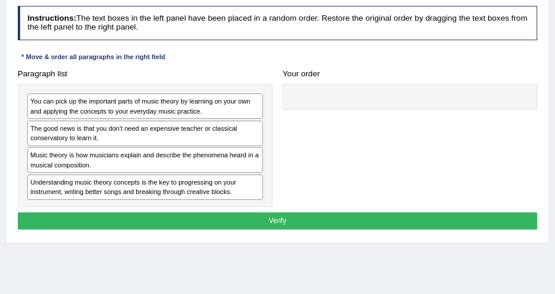
click at [311, 185] on div "Paragraph list You can pick up the important parts of music theory by learning …" at bounding box center [277, 136] width 530 height 142
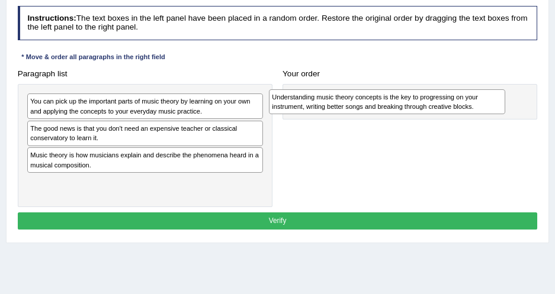
drag, startPoint x: 144, startPoint y: 184, endPoint x: 431, endPoint y: 105, distance: 297.7
click at [431, 105] on div "Understanding music theory concepts is the key to progressing on your instrumen…" at bounding box center [387, 101] width 236 height 25
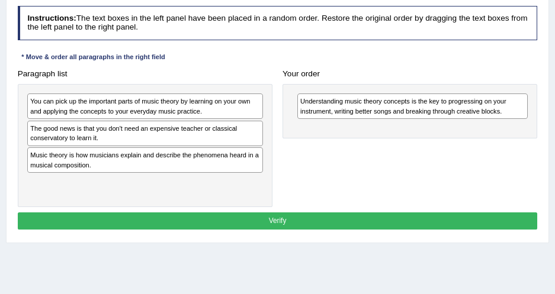
click at [392, 151] on div "Paragraph list You can pick up the important parts of music theory by learning …" at bounding box center [277, 136] width 530 height 142
click at [394, 57] on div "Instructions: The text boxes in the left panel have been placed in a random ord…" at bounding box center [277, 119] width 525 height 236
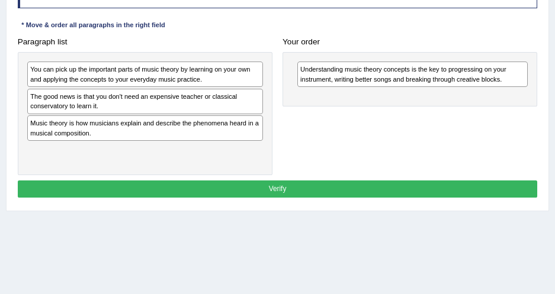
scroll to position [215, 0]
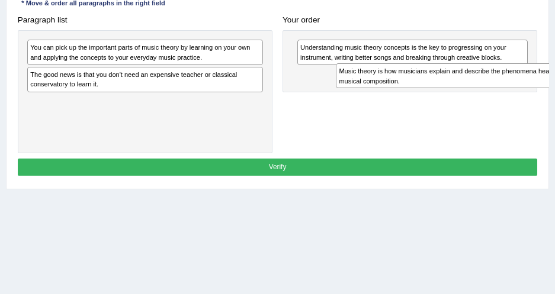
drag, startPoint x: 150, startPoint y: 105, endPoint x: 516, endPoint y: 85, distance: 366.4
click at [516, 85] on div "Music theory is how musicians explain and describe the phenomena heard in a mus…" at bounding box center [454, 75] width 236 height 25
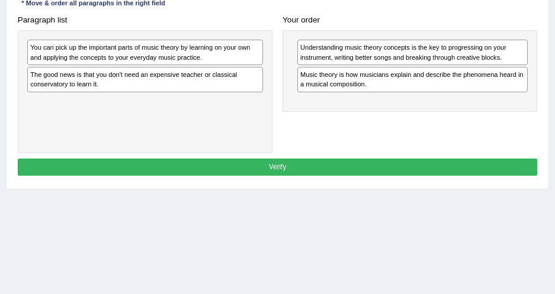
click at [346, 120] on div "Paragraph list You can pick up the important parts of music theory by learning …" at bounding box center [277, 82] width 530 height 142
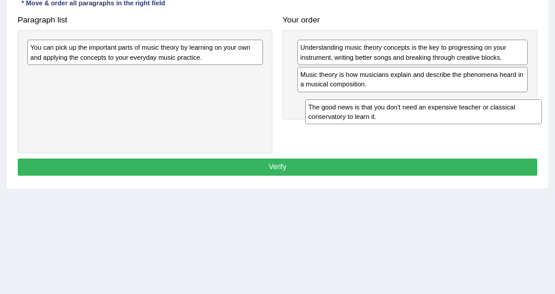
drag, startPoint x: 190, startPoint y: 73, endPoint x: 529, endPoint y: 123, distance: 342.2
click at [529, 123] on div "The good news is that you don't need an expensive teacher or classical conserva…" at bounding box center [423, 111] width 236 height 25
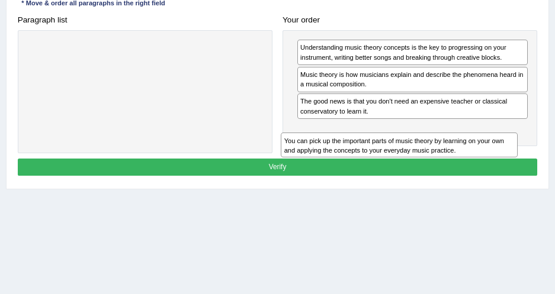
drag, startPoint x: 203, startPoint y: 53, endPoint x: 520, endPoint y: 147, distance: 330.2
click at [520, 147] on div "Paragraph list You can pick up the important parts of music theory by learning …" at bounding box center [277, 82] width 530 height 142
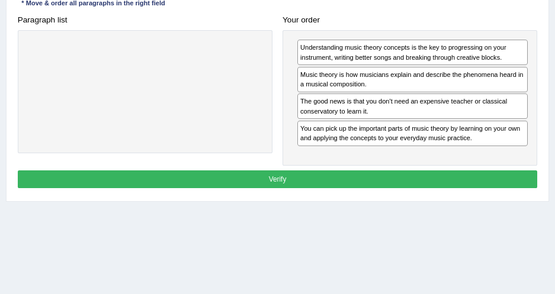
click at [315, 208] on div "Home Practice Reading: Re-order Paragraphs Music Theory You have already given …" at bounding box center [277, 81] width 555 height 592
click at [327, 178] on button "Verify" at bounding box center [278, 178] width 520 height 17
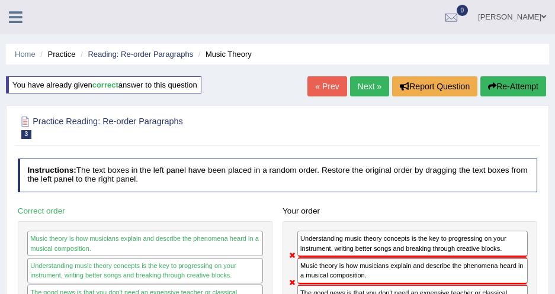
scroll to position [0, 0]
click at [373, 82] on link "Next »" at bounding box center [369, 86] width 39 height 20
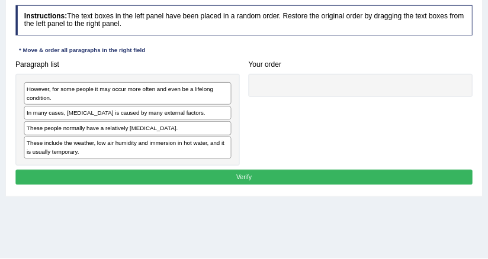
scroll to position [162, 0]
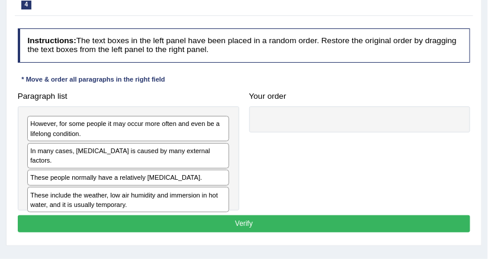
drag, startPoint x: 525, startPoint y: 1, endPoint x: 266, endPoint y: 79, distance: 269.5
click at [265, 79] on div "Instructions: The text boxes in the left panel have been placed in a random ord…" at bounding box center [244, 132] width 458 height 217
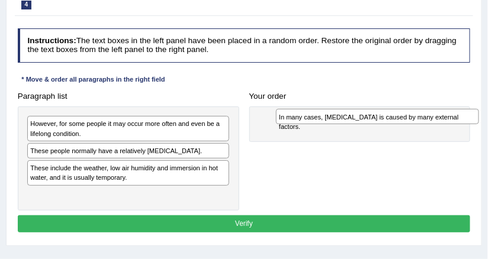
drag, startPoint x: 131, startPoint y: 150, endPoint x: 426, endPoint y: 121, distance: 296.8
click at [426, 121] on div "In many cases, [MEDICAL_DATA] is caused by many external factors." at bounding box center [377, 116] width 203 height 15
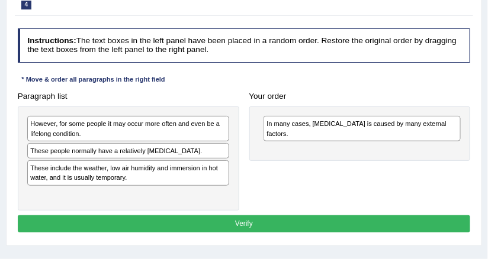
click at [348, 88] on div "Your order In many cases, dry skin is caused by many external factors." at bounding box center [359, 125] width 231 height 74
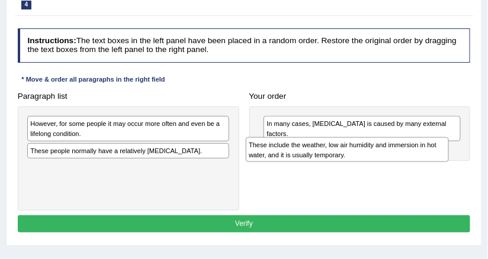
drag, startPoint x: 173, startPoint y: 174, endPoint x: 449, endPoint y: 153, distance: 276.1
click at [449, 153] on div "These include the weather, low air humidity and immersion in hot water, and it …" at bounding box center [347, 149] width 203 height 25
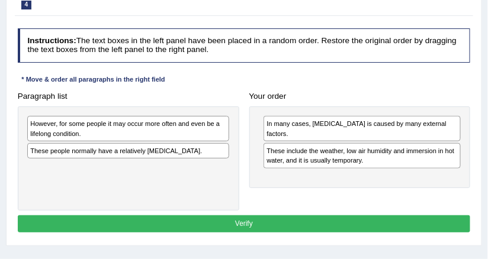
click at [255, 182] on div "Paragraph list However, for some people it may occur more often and even be a l…" at bounding box center [243, 149] width 463 height 123
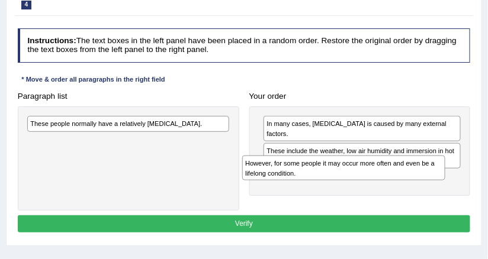
drag, startPoint x: 167, startPoint y: 132, endPoint x: 425, endPoint y: 183, distance: 263.1
click at [425, 183] on div "Paragraph list However, for some people it may occur more often and even be a l…" at bounding box center [243, 149] width 463 height 123
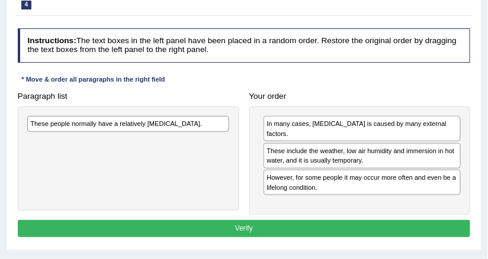
click at [196, 156] on div "These people normally have a relatively sensitive skin." at bounding box center [128, 159] width 221 height 104
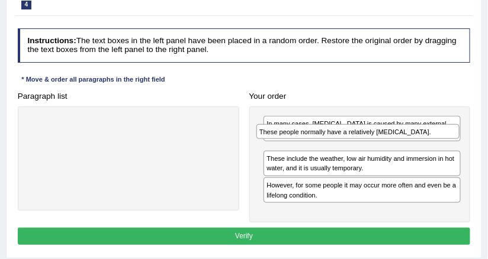
drag, startPoint x: 190, startPoint y: 126, endPoint x: 462, endPoint y: 140, distance: 272.7
click at [462, 140] on div "Paragraph list These people normally have a relatively sensitive skin. Correct …" at bounding box center [243, 156] width 463 height 136
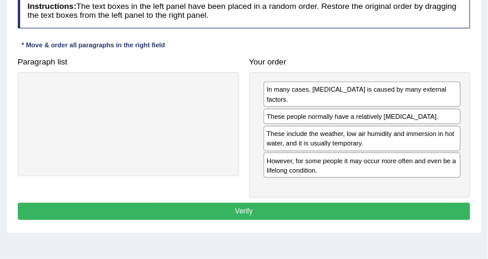
scroll to position [208, 0]
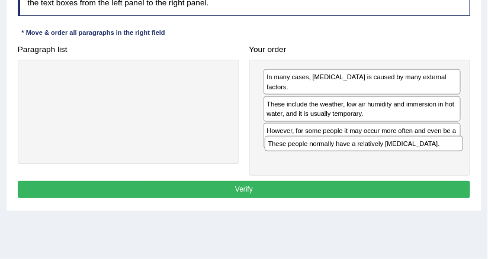
drag, startPoint x: 362, startPoint y: 95, endPoint x: 368, endPoint y: 162, distance: 67.7
click at [368, 162] on div "Instructions: The text boxes in the left panel have been placed in a random ord…" at bounding box center [244, 92] width 458 height 230
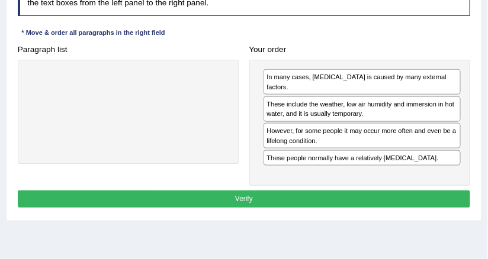
click at [224, 133] on div at bounding box center [128, 112] width 221 height 104
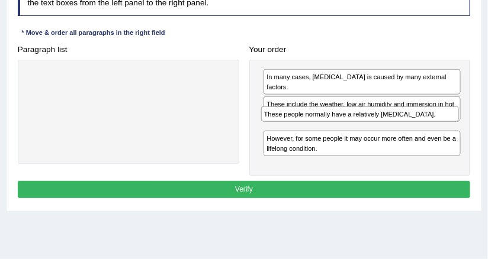
drag, startPoint x: 289, startPoint y: 143, endPoint x: 290, endPoint y: 124, distance: 19.5
click at [290, 124] on div "In many cases, dry skin is caused by many external factors. These include the w…" at bounding box center [359, 118] width 221 height 117
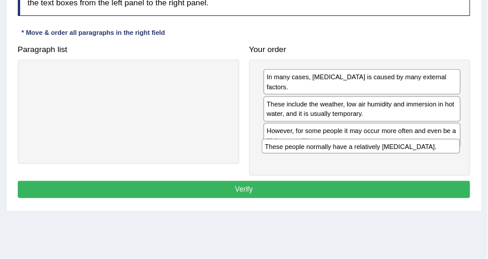
drag, startPoint x: 291, startPoint y: 121, endPoint x: 293, endPoint y: 165, distance: 44.4
click at [293, 165] on div "Instructions: The text boxes in the left panel have been placed in a random ord…" at bounding box center [244, 92] width 458 height 230
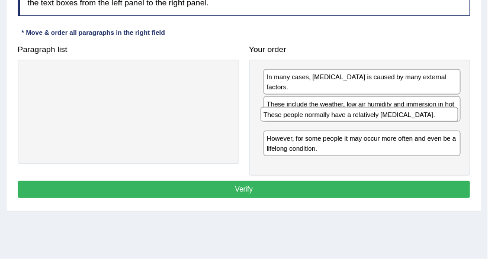
drag, startPoint x: 350, startPoint y: 145, endPoint x: 350, endPoint y: 125, distance: 20.1
click at [350, 125] on div "In many cases, dry skin is caused by many external factors. These include the w…" at bounding box center [359, 118] width 221 height 117
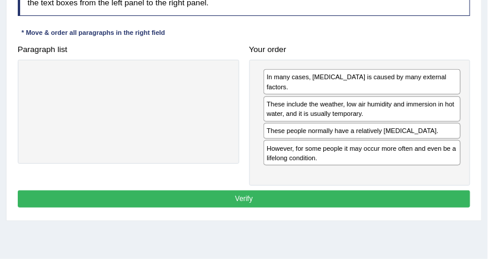
click at [309, 191] on button "Verify" at bounding box center [244, 199] width 453 height 17
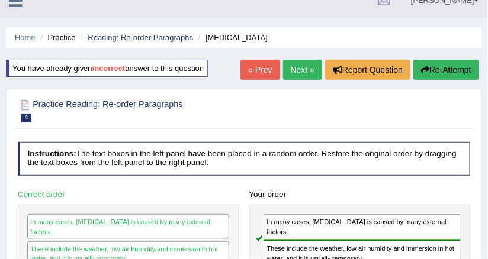
scroll to position [0, 0]
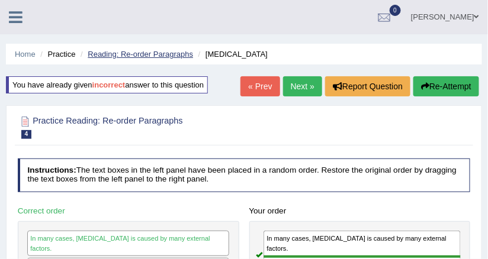
click at [160, 57] on link "Reading: Re-order Paragraphs" at bounding box center [140, 54] width 105 height 9
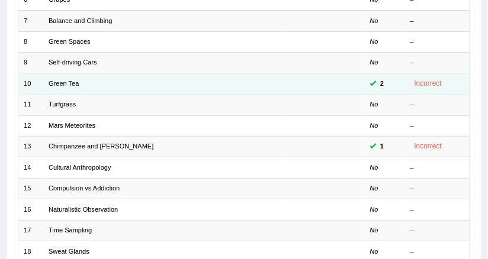
scroll to position [422, 0]
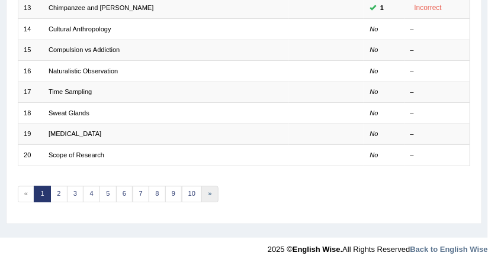
click at [201, 188] on link "»" at bounding box center [209, 194] width 17 height 17
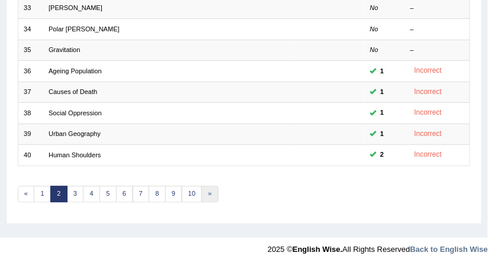
click at [205, 186] on link "»" at bounding box center [209, 194] width 17 height 17
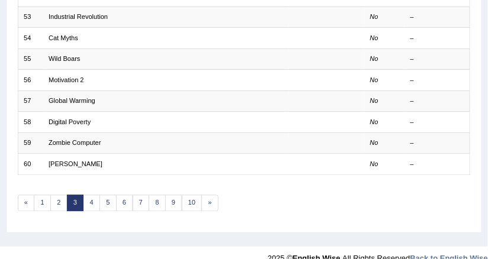
scroll to position [422, 0]
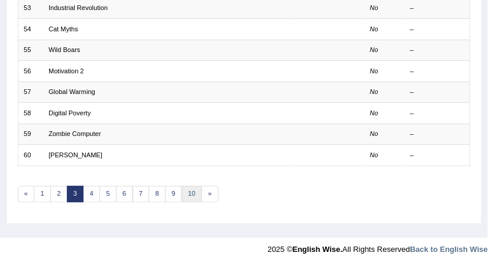
click at [188, 186] on link "10" at bounding box center [192, 194] width 21 height 17
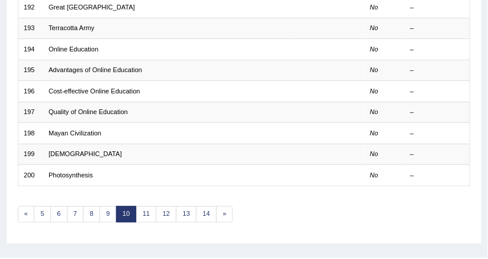
scroll to position [422, 0]
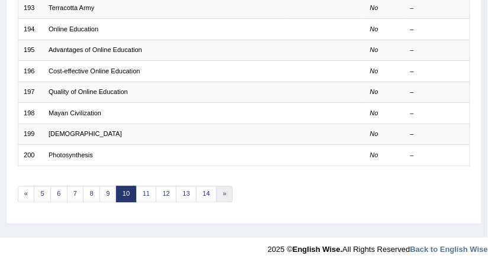
click at [216, 187] on link "»" at bounding box center [224, 194] width 17 height 17
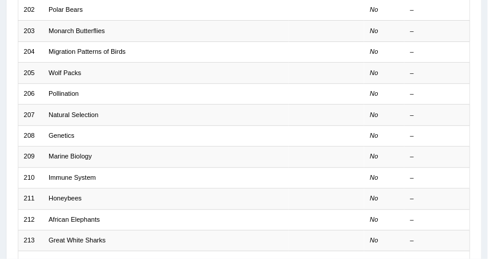
scroll to position [422, 0]
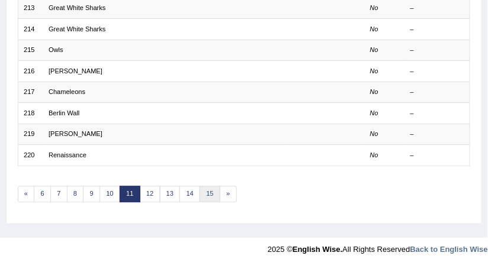
click at [200, 186] on link "15" at bounding box center [210, 194] width 21 height 17
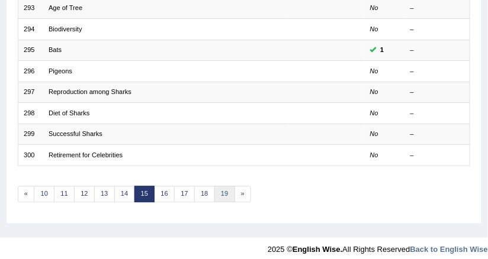
click at [220, 186] on link "19" at bounding box center [224, 194] width 21 height 17
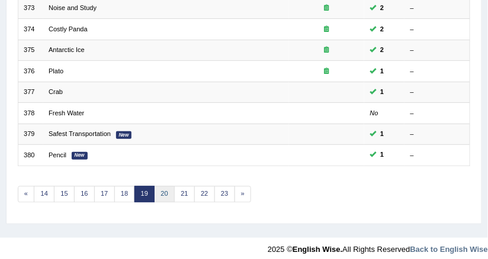
click at [156, 186] on link "20" at bounding box center [164, 194] width 21 height 17
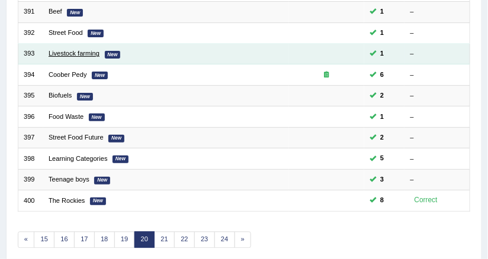
scroll to position [422, 0]
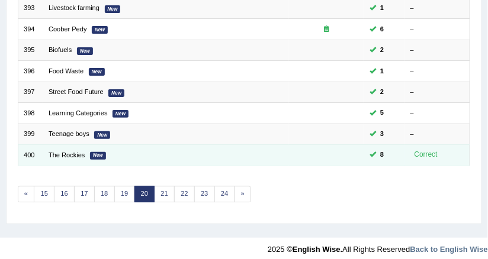
click at [72, 153] on td "The Rockies New" at bounding box center [166, 155] width 246 height 21
click at [72, 152] on link "The Rockies" at bounding box center [67, 155] width 36 height 7
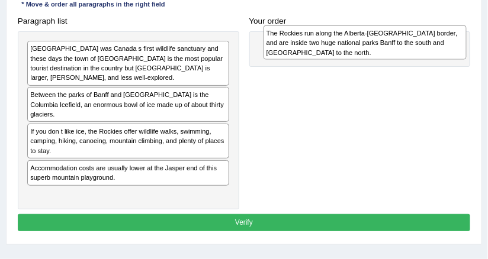
drag, startPoint x: 158, startPoint y: 178, endPoint x: 439, endPoint y: 40, distance: 312.4
click at [439, 40] on div "The Rockies run along the Alberta-[GEOGRAPHIC_DATA] border, and are inside two …" at bounding box center [364, 42] width 203 height 34
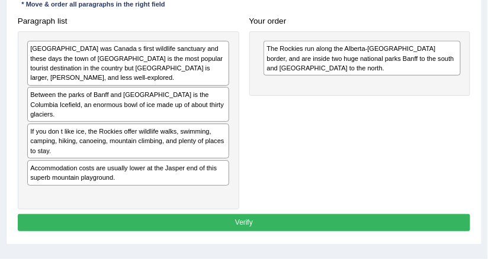
click at [406, 20] on h4 "Your order" at bounding box center [359, 21] width 221 height 9
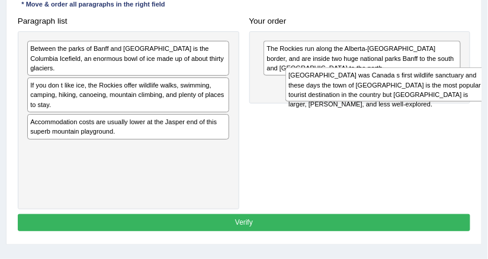
drag, startPoint x: 155, startPoint y: 50, endPoint x: 462, endPoint y: 87, distance: 309.4
click at [462, 87] on div "[GEOGRAPHIC_DATA] was Canada s first wildlife sanctuary and these days the town…" at bounding box center [386, 84] width 203 height 34
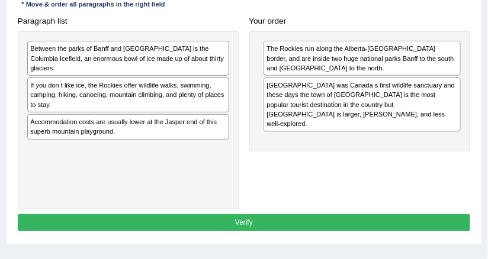
click at [423, 17] on h4 "Your order" at bounding box center [359, 21] width 221 height 9
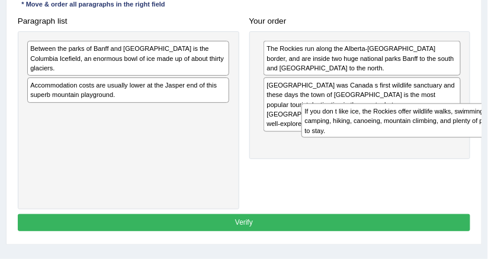
drag, startPoint x: 107, startPoint y: 83, endPoint x: 433, endPoint y: 136, distance: 329.8
click at [433, 136] on div "If you don t like ice, the Rockies offer wildlife walks, swimming, camping, hik…" at bounding box center [402, 121] width 203 height 34
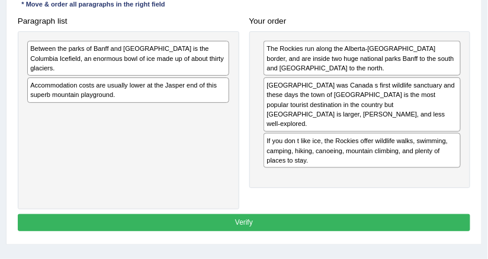
click at [184, 132] on div "Between the parks of Banff and [GEOGRAPHIC_DATA] is the Columbia Icefield, an e…" at bounding box center [128, 120] width 221 height 178
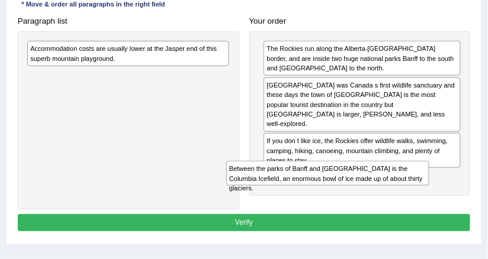
drag, startPoint x: 168, startPoint y: 53, endPoint x: 417, endPoint y: 180, distance: 279.6
click at [417, 180] on div "Paragraph list Between the parks of [GEOGRAPHIC_DATA] and [GEOGRAPHIC_DATA] is …" at bounding box center [243, 110] width 463 height 197
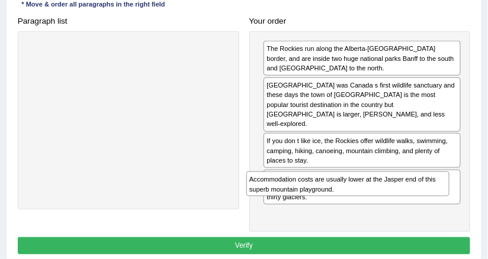
drag, startPoint x: 186, startPoint y: 57, endPoint x: 452, endPoint y: 217, distance: 309.9
click at [452, 217] on div "Instructions: The text boxes in the left panel have been placed in a random ord…" at bounding box center [244, 105] width 458 height 314
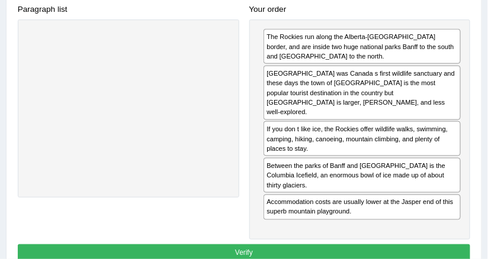
scroll to position [237, 0]
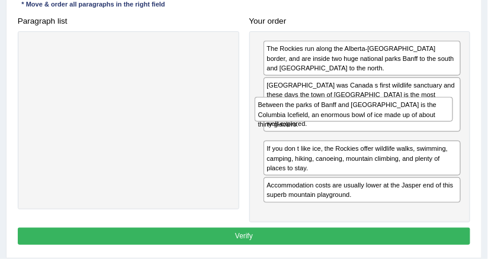
drag, startPoint x: 320, startPoint y: 161, endPoint x: 313, endPoint y: 124, distance: 38.0
click at [313, 124] on div "The Rockies run along the Alberta-British Columbia border, and are inside two h…" at bounding box center [359, 126] width 221 height 191
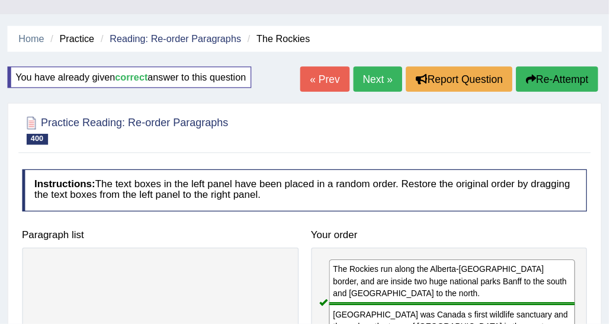
scroll to position [0, 0]
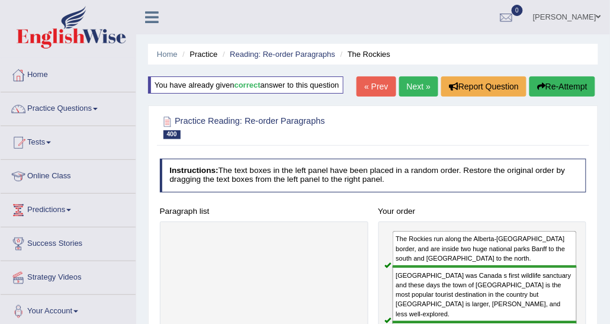
drag, startPoint x: 450, startPoint y: 1, endPoint x: 243, endPoint y: 77, distance: 220.6
click at [243, 77] on div "You have already given correct answer to this question" at bounding box center [245, 84] width 195 height 17
click at [412, 82] on link "Next »" at bounding box center [418, 86] width 39 height 20
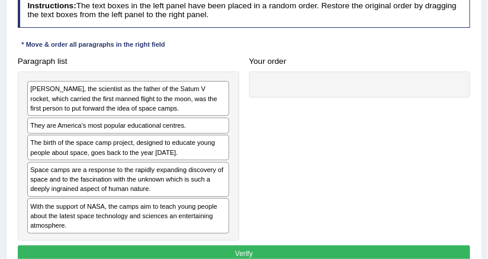
scroll to position [189, 0]
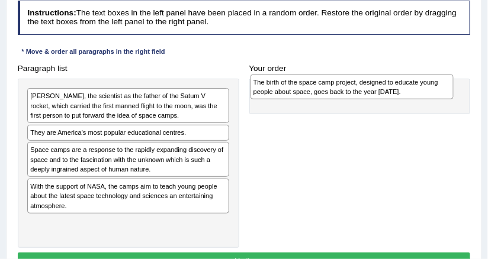
drag, startPoint x: 92, startPoint y: 153, endPoint x: 359, endPoint y: 88, distance: 274.7
click at [359, 88] on div "The birth of the space camp project, designed to educate young people about spa…" at bounding box center [351, 87] width 203 height 25
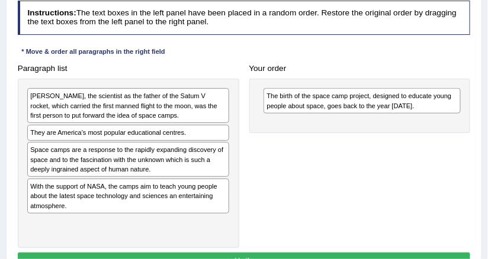
click at [332, 45] on div "Instructions: The text boxes in the left panel have been placed in a random ord…" at bounding box center [244, 137] width 458 height 282
click at [324, 56] on div "Instructions: The text boxes in the left panel have been placed in a random ord…" at bounding box center [244, 137] width 458 height 282
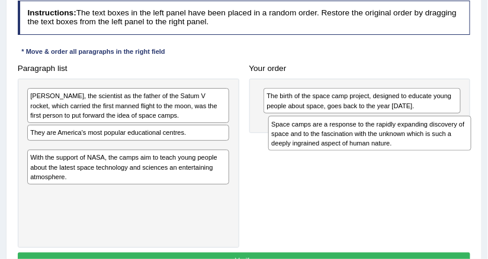
drag, startPoint x: 210, startPoint y: 162, endPoint x: 496, endPoint y: 147, distance: 286.9
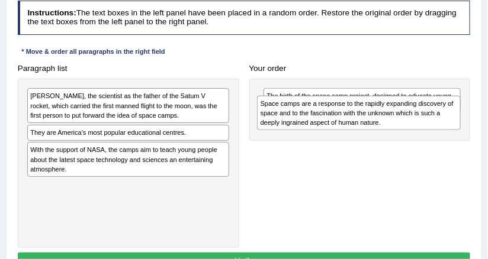
drag, startPoint x: 169, startPoint y: 156, endPoint x: 445, endPoint y: 119, distance: 278.4
click at [445, 119] on div "Space camps are a response to the rapidly expanding discovery of space and to t…" at bounding box center [358, 113] width 203 height 34
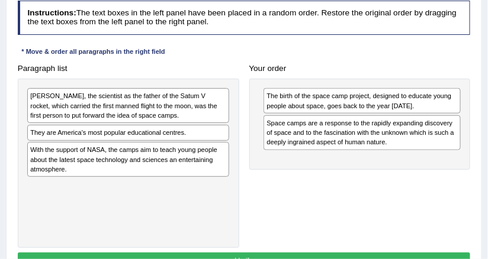
click at [304, 72] on h4 "Your order" at bounding box center [359, 69] width 221 height 9
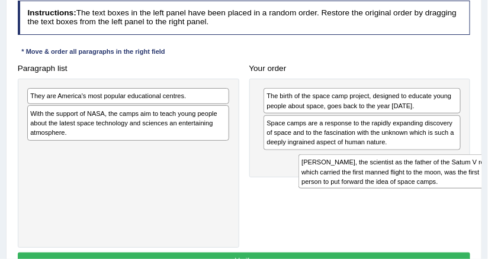
drag, startPoint x: 111, startPoint y: 106, endPoint x: 433, endPoint y: 190, distance: 332.3
click at [433, 190] on div "Paragraph list Dr Wemer von Braun, the scientist as the father of the Satum V r…" at bounding box center [243, 154] width 463 height 188
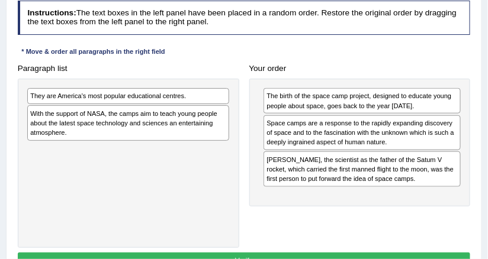
click at [369, 65] on h4 "Your order" at bounding box center [359, 69] width 221 height 9
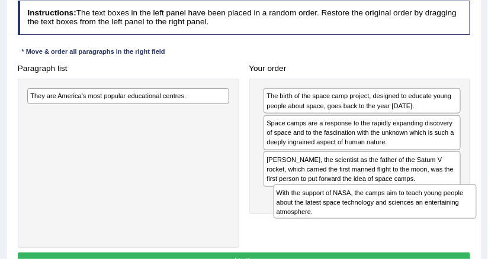
drag, startPoint x: 161, startPoint y: 123, endPoint x: 456, endPoint y: 221, distance: 311.5
click at [456, 223] on div "Paragraph list They are America's most popular educational centres. With the su…" at bounding box center [243, 154] width 463 height 188
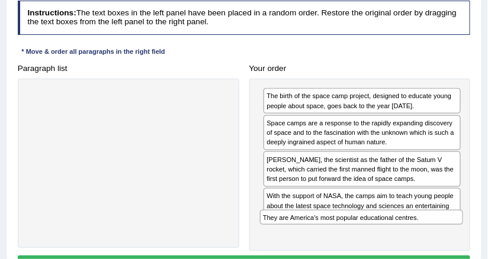
drag, startPoint x: 175, startPoint y: 94, endPoint x: 453, endPoint y: 243, distance: 315.7
click at [453, 243] on div "Paragraph list They are America's most popular educational centres. Correct ord…" at bounding box center [243, 155] width 463 height 191
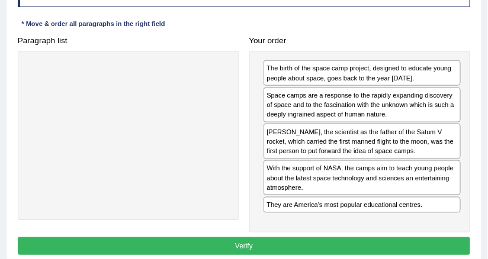
scroll to position [236, 0]
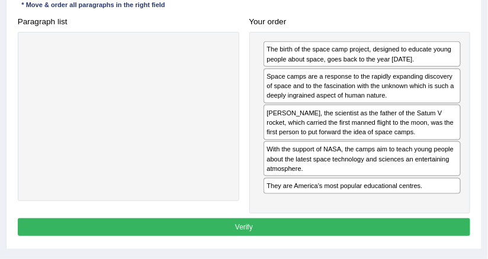
click at [303, 223] on button "Verify" at bounding box center [244, 226] width 453 height 17
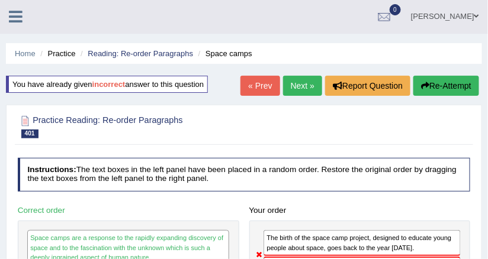
scroll to position [0, 0]
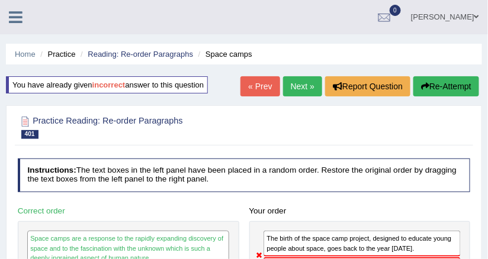
click at [288, 86] on link "Next »" at bounding box center [302, 86] width 39 height 20
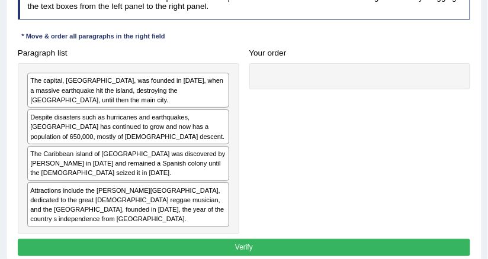
scroll to position [237, 0]
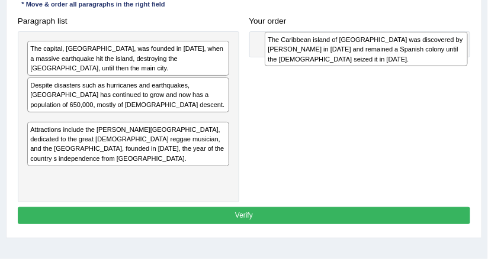
drag, startPoint x: 104, startPoint y: 139, endPoint x: 387, endPoint y: 62, distance: 292.7
click at [387, 62] on div "The Caribbean island of [GEOGRAPHIC_DATA] was discovered by [PERSON_NAME] in [D…" at bounding box center [366, 49] width 203 height 34
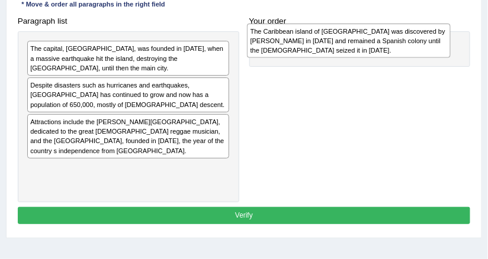
drag, startPoint x: 109, startPoint y: 121, endPoint x: 371, endPoint y: 34, distance: 275.8
click at [371, 34] on div "The Caribbean island of [GEOGRAPHIC_DATA] was discovered by [PERSON_NAME] in [D…" at bounding box center [348, 41] width 203 height 34
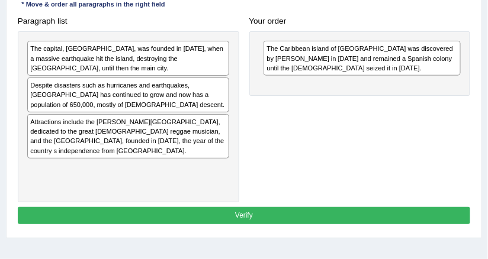
click at [344, 18] on h4 "Your order" at bounding box center [359, 21] width 221 height 9
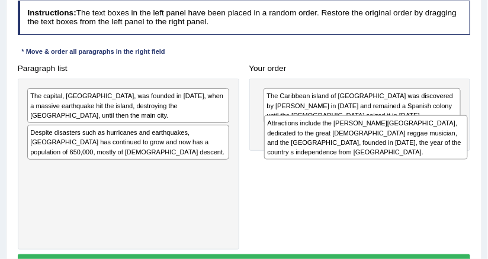
drag, startPoint x: 163, startPoint y: 176, endPoint x: 451, endPoint y: 140, distance: 289.3
click at [451, 140] on div "Attractions include the [PERSON_NAME][GEOGRAPHIC_DATA], dedicated to the great …" at bounding box center [365, 137] width 203 height 44
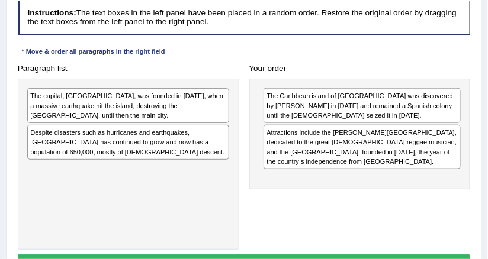
click at [268, 41] on div "Instructions: The text boxes in the left panel have been placed in a random ord…" at bounding box center [244, 138] width 458 height 284
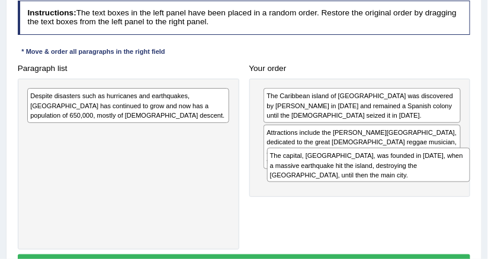
drag, startPoint x: 128, startPoint y: 113, endPoint x: 413, endPoint y: 189, distance: 294.7
click at [413, 189] on div "Paragraph list The capital, [GEOGRAPHIC_DATA], was founded in [DATE], when a ma…" at bounding box center [243, 155] width 463 height 190
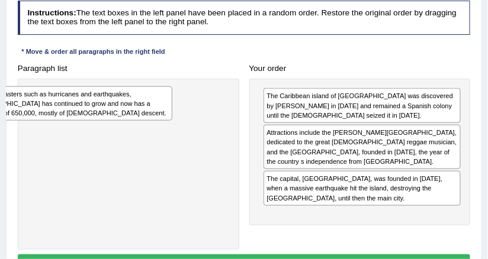
drag, startPoint x: 193, startPoint y: 101, endPoint x: 130, endPoint y: 104, distance: 63.4
click at [129, 104] on div "Despite disasters such as hurricanes and earthquakes, [GEOGRAPHIC_DATA] has con…" at bounding box center [70, 103] width 203 height 34
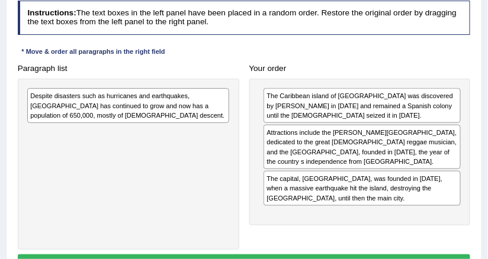
click at [170, 156] on div "Despite disasters such as hurricanes and earthquakes, [GEOGRAPHIC_DATA] has con…" at bounding box center [128, 164] width 221 height 171
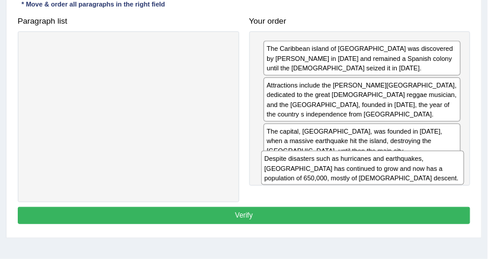
drag, startPoint x: 171, startPoint y: 66, endPoint x: 451, endPoint y: 195, distance: 308.6
click at [451, 195] on div "Paragraph list Despite disasters such as hurricanes and earthquakes, [GEOGRAPHI…" at bounding box center [243, 107] width 463 height 190
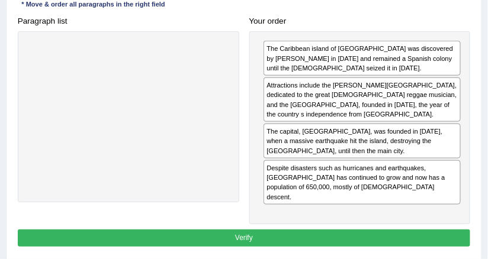
click at [146, 78] on div at bounding box center [128, 116] width 221 height 171
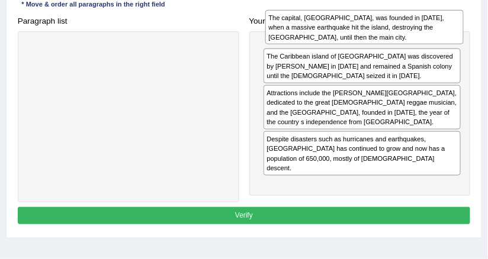
drag, startPoint x: 379, startPoint y: 151, endPoint x: 386, endPoint y: 38, distance: 112.7
click at [386, 38] on div "The capital, [GEOGRAPHIC_DATA], was founded in [DATE], when a massive earthquak…" at bounding box center [364, 27] width 198 height 34
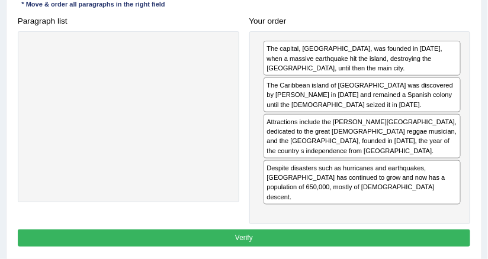
click at [395, 25] on h4 "Your order" at bounding box center [359, 21] width 221 height 9
click at [289, 230] on button "Verify" at bounding box center [244, 238] width 453 height 17
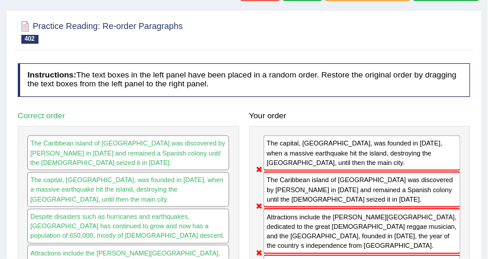
scroll to position [48, 0]
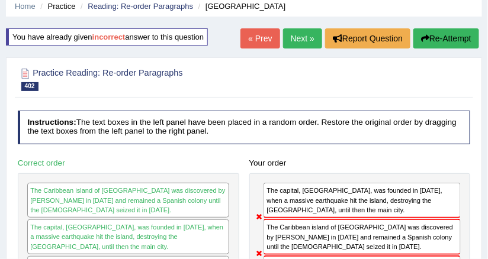
click at [292, 38] on link "Next »" at bounding box center [302, 38] width 39 height 20
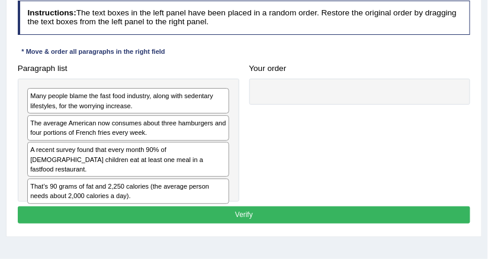
scroll to position [95, 0]
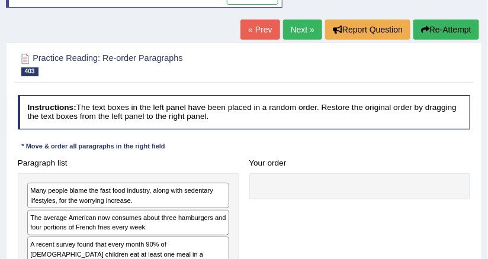
click at [289, 30] on link "Next »" at bounding box center [302, 30] width 39 height 20
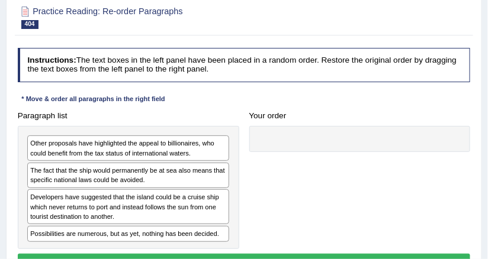
scroll to position [47, 0]
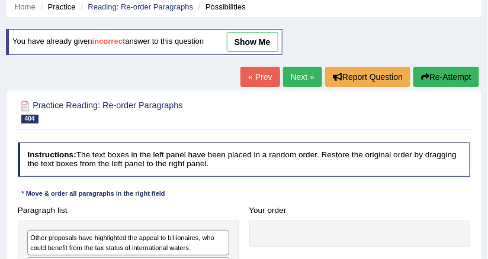
click at [292, 69] on link "Next »" at bounding box center [302, 77] width 39 height 20
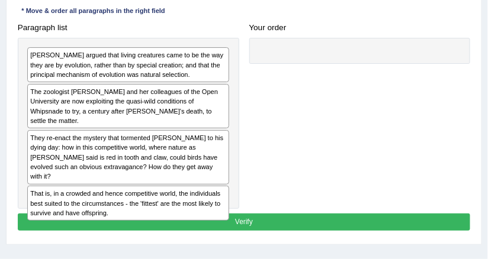
scroll to position [237, 0]
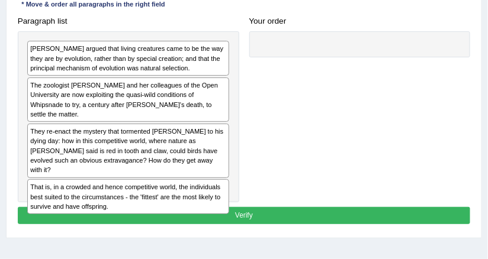
click at [259, 23] on h4 "Your order" at bounding box center [359, 21] width 221 height 9
click at [207, 22] on h4 "Paragraph list" at bounding box center [128, 21] width 221 height 9
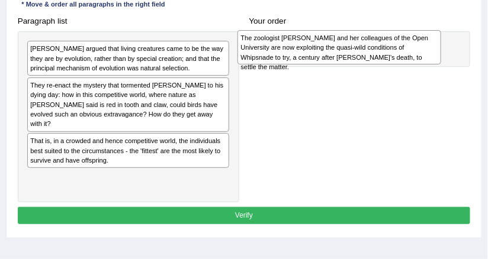
drag, startPoint x: 173, startPoint y: 107, endPoint x: 424, endPoint y: 65, distance: 254.0
click at [424, 65] on div "Paragraph list [PERSON_NAME] argued that living creatures came to be the way th…" at bounding box center [243, 107] width 463 height 190
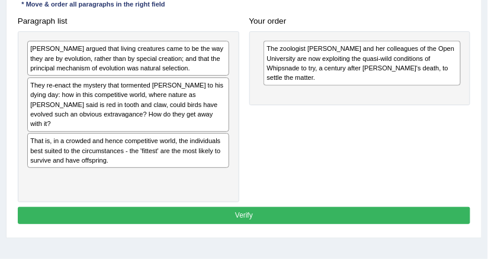
drag, startPoint x: 140, startPoint y: 38, endPoint x: 276, endPoint y: 95, distance: 147.3
click at [276, 95] on div "Paragraph list [PERSON_NAME] argued that living creatures came to be the way th…" at bounding box center [243, 107] width 463 height 190
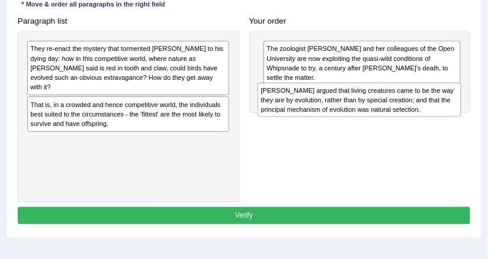
drag, startPoint x: 207, startPoint y: 61, endPoint x: 481, endPoint y: 115, distance: 279.5
click at [481, 115] on div "Practice Reading: Re-order Paragraphs 405 [PERSON_NAME] Instructions: The text …" at bounding box center [244, 69] width 476 height 337
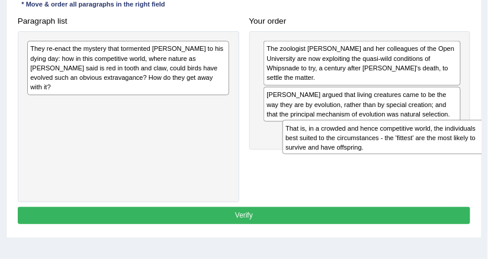
drag, startPoint x: 127, startPoint y: 110, endPoint x: 418, endPoint y: 162, distance: 296.0
click at [420, 163] on div "Paragraph list They re-enact the mystery that tormented [PERSON_NAME] to his dy…" at bounding box center [243, 107] width 463 height 190
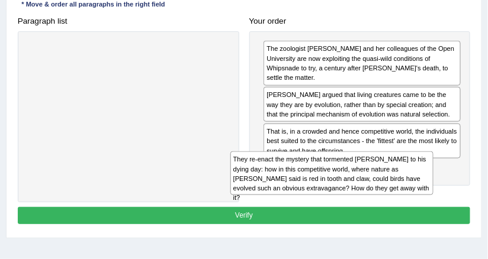
drag, startPoint x: 204, startPoint y: 54, endPoint x: 446, endPoint y: 189, distance: 276.7
click at [446, 189] on div "Paragraph list They re-enact the mystery that tormented [PERSON_NAME] to his dy…" at bounding box center [243, 107] width 463 height 190
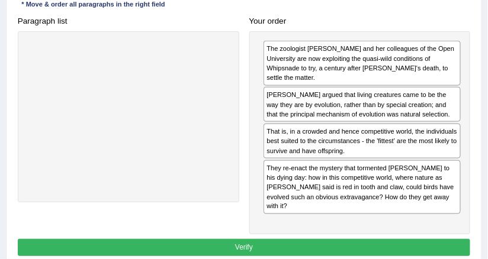
click at [157, 126] on div at bounding box center [128, 116] width 221 height 171
click at [239, 239] on button "Verify" at bounding box center [244, 247] width 453 height 17
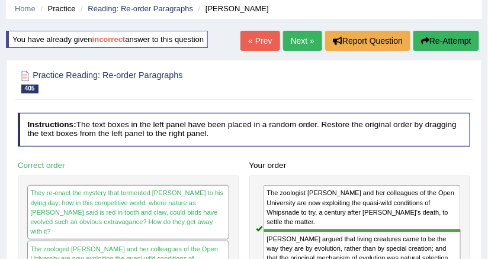
scroll to position [0, 0]
